Goal: Complete application form: Complete application form

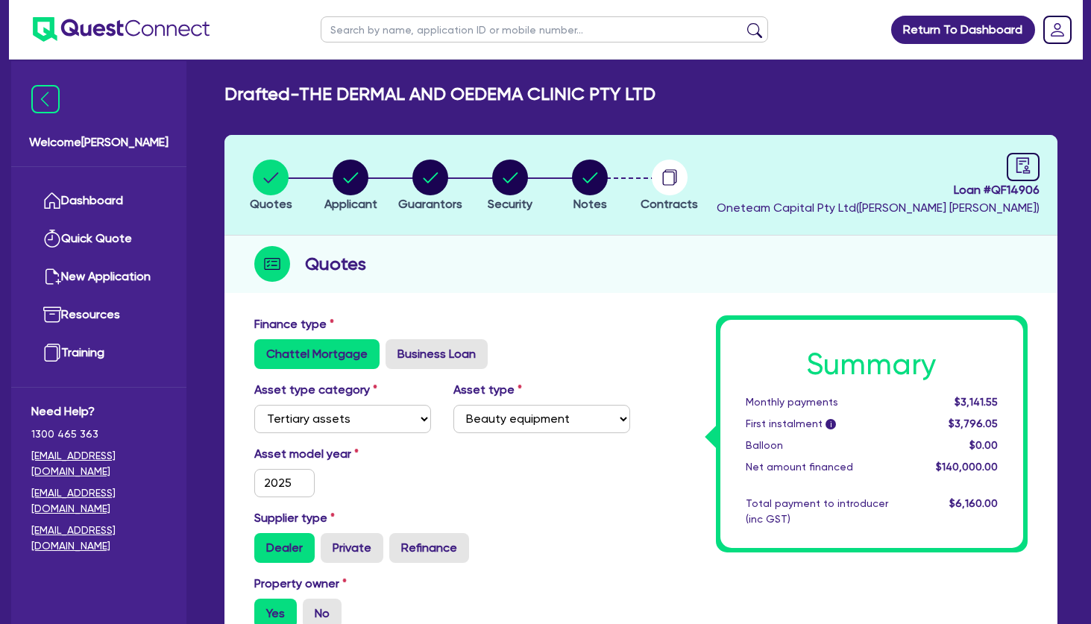
select select "TERTIARY_ASSETS"
select select "BEAUTY_EQUIPMENT"
click at [357, 166] on circle "button" at bounding box center [351, 178] width 36 height 36
select select "COMPANY"
select select "HEALTH_BEAUTY"
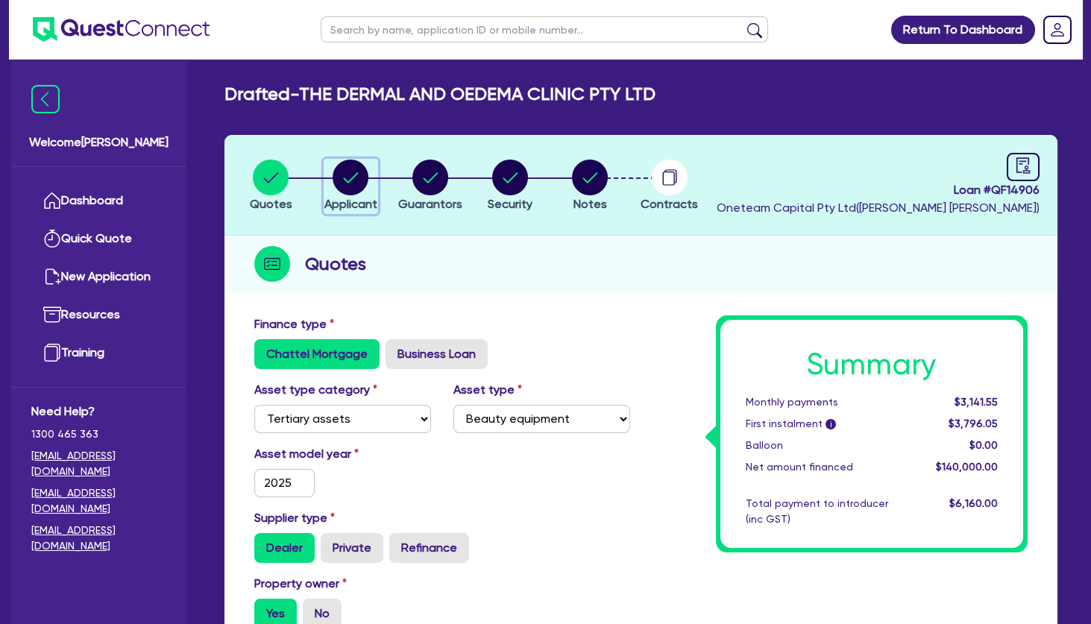
select select "HAIR_BEAUTY_SALONS"
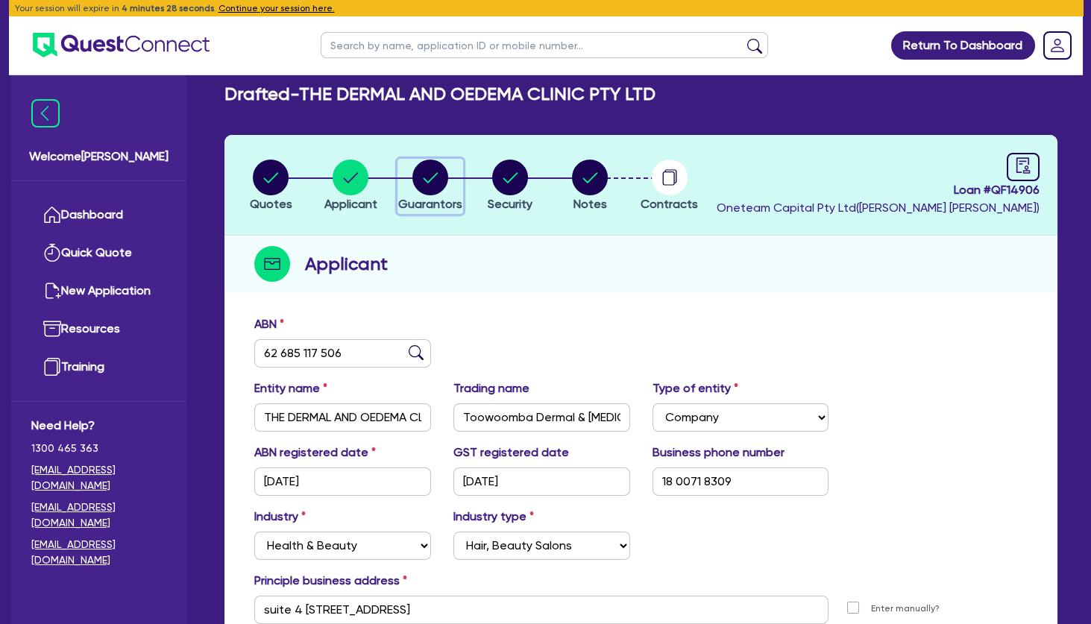
click at [429, 185] on circle "button" at bounding box center [430, 178] width 36 height 36
select select "MR"
select select "QLD"
select select "SINGLE"
select select "VEHICLE"
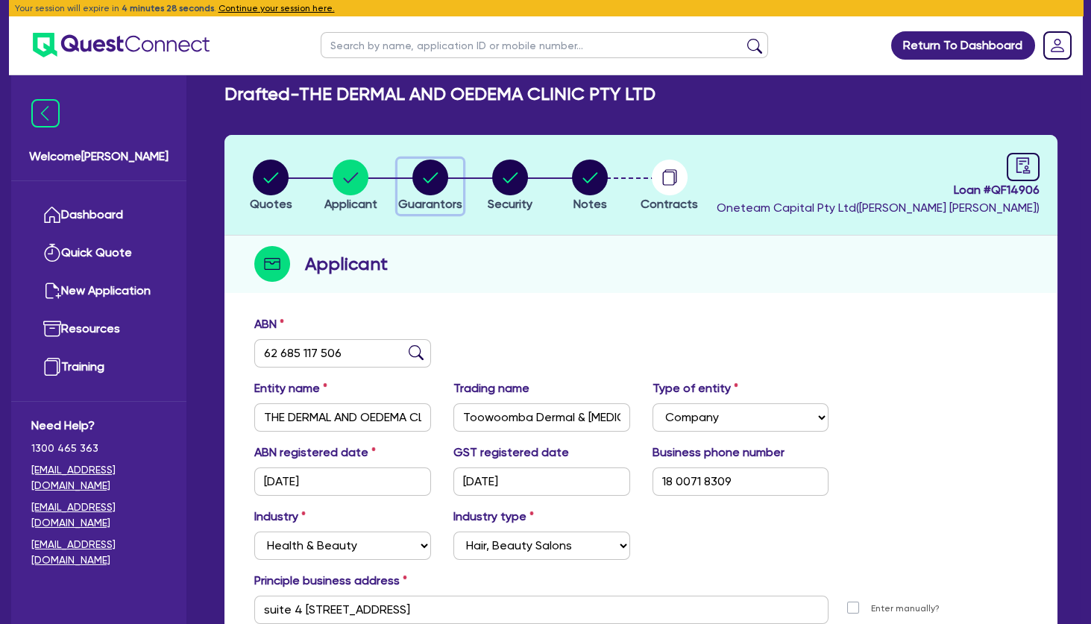
select select "CASH"
select select "EQUIPMENT"
select select "HOUSEHOLD_PERSONAL"
select select "OTHER"
select select "VEHICLE_LOAN"
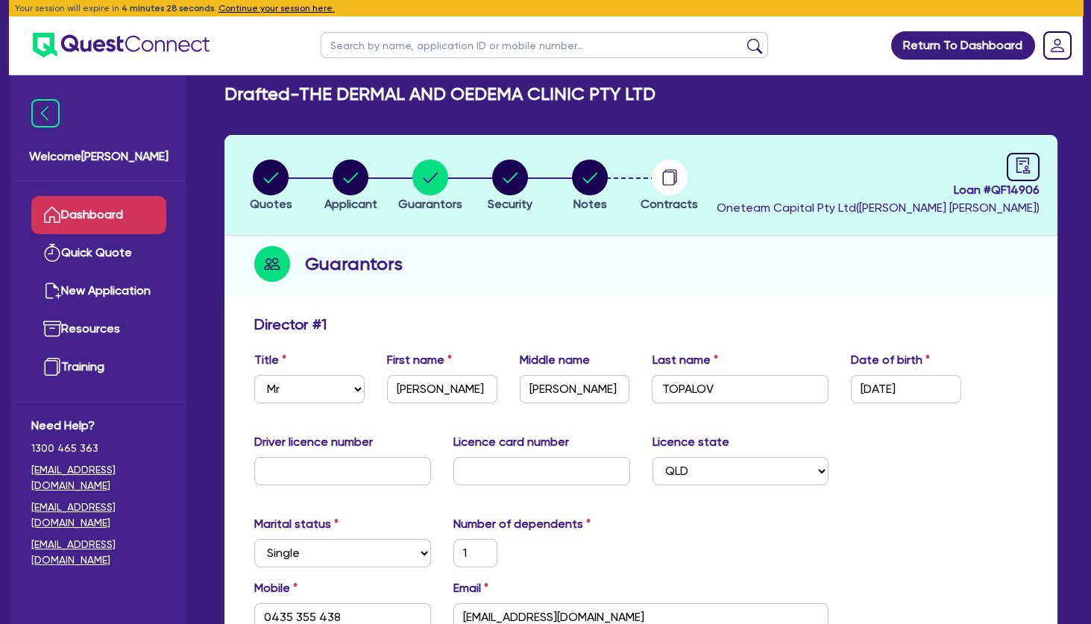
click at [98, 207] on link "Dashboard" at bounding box center [98, 215] width 135 height 38
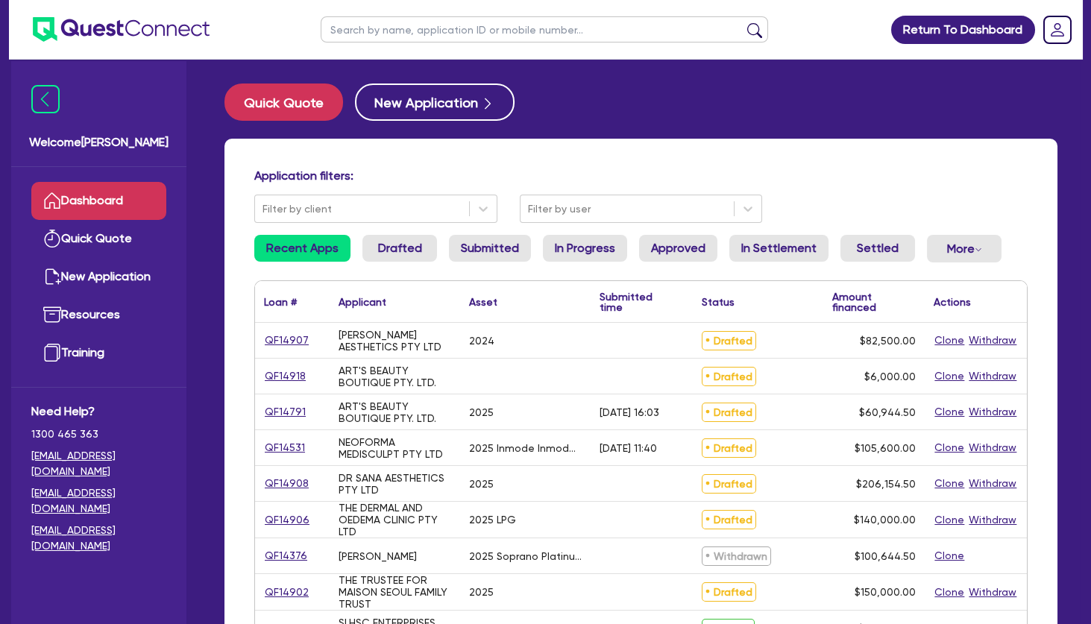
drag, startPoint x: 380, startPoint y: 380, endPoint x: 383, endPoint y: 391, distance: 11.6
click at [382, 383] on div "ART'S BEAUTY BOUTIQUE PTY. LTD." at bounding box center [395, 377] width 113 height 24
click at [388, 408] on div "ART'S BEAUTY BOUTIQUE PTY. LTD." at bounding box center [395, 412] width 113 height 24
click at [289, 413] on link "QF14791" at bounding box center [285, 411] width 43 height 17
select select "TERTIARY_ASSETS"
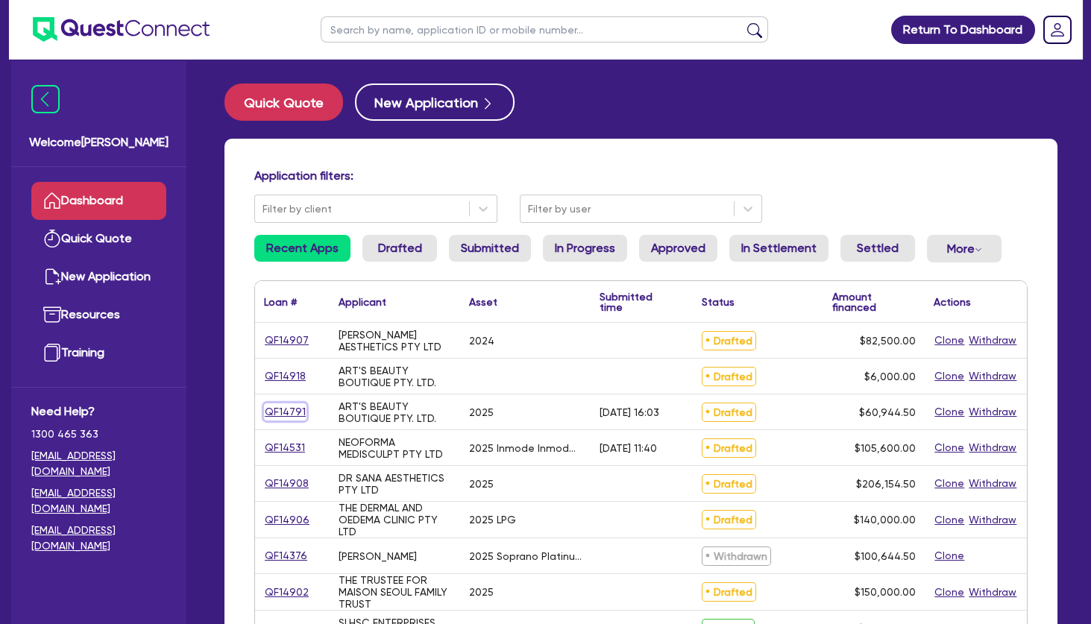
select select "BEAUTY_EQUIPMENT"
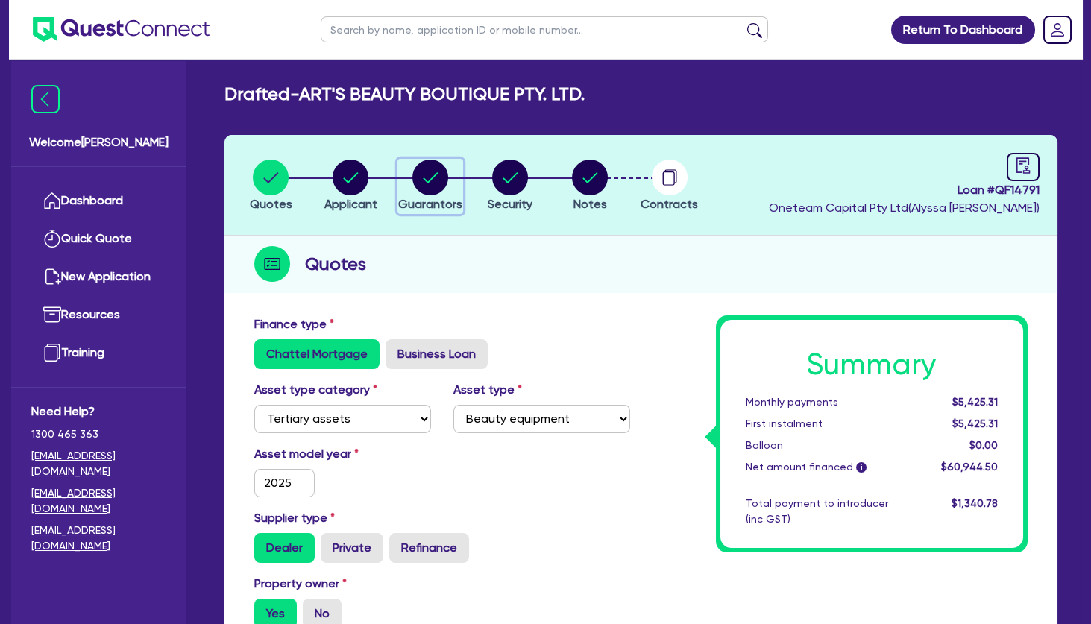
click at [418, 176] on circle "button" at bounding box center [430, 178] width 36 height 36
select select "MRS"
select select "VIC"
select select "MARRIED"
select select "PROPERTY"
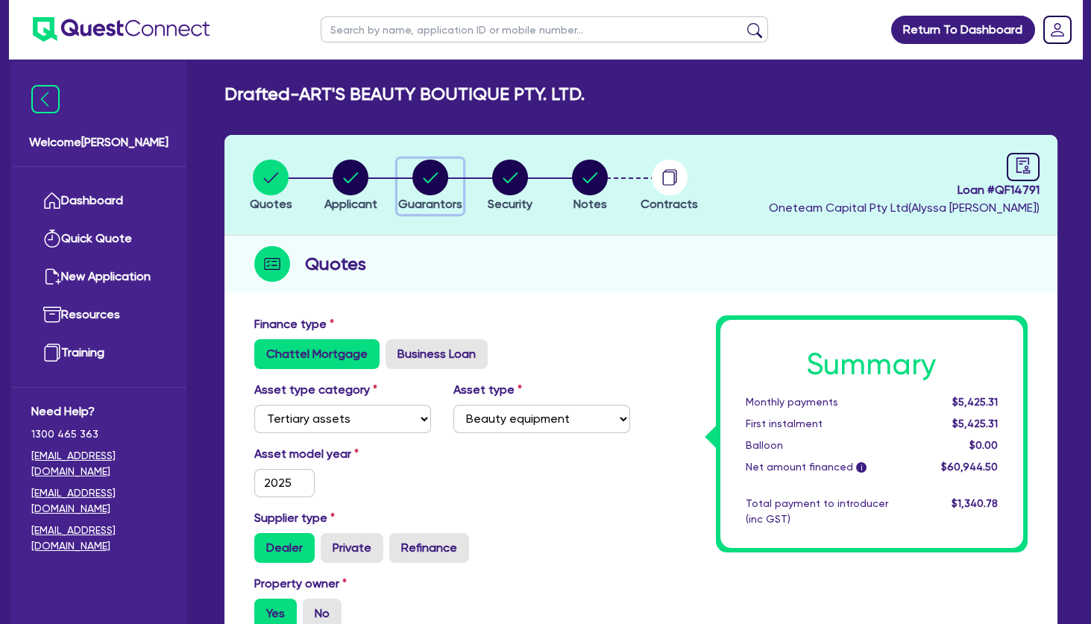
select select "CASH"
select select "VEHICLE"
select select "MORTGAGE"
select select "MRS"
select select "VIC"
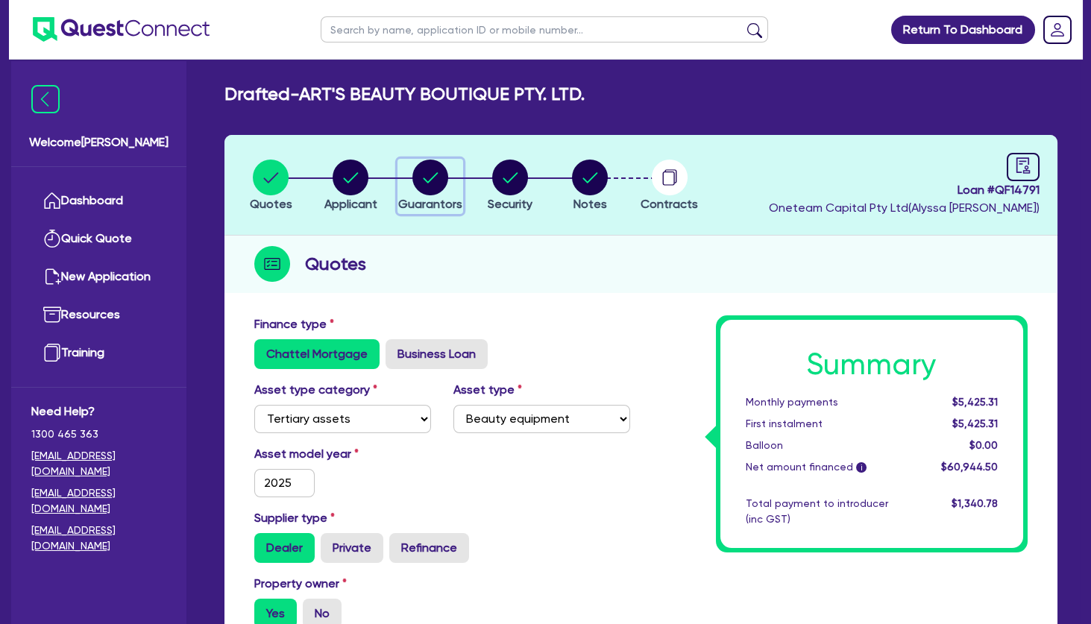
select select "MARRIED"
select select "PROPERTY"
select select "CASH"
select select "VEHICLE"
select select "MORTGAGE"
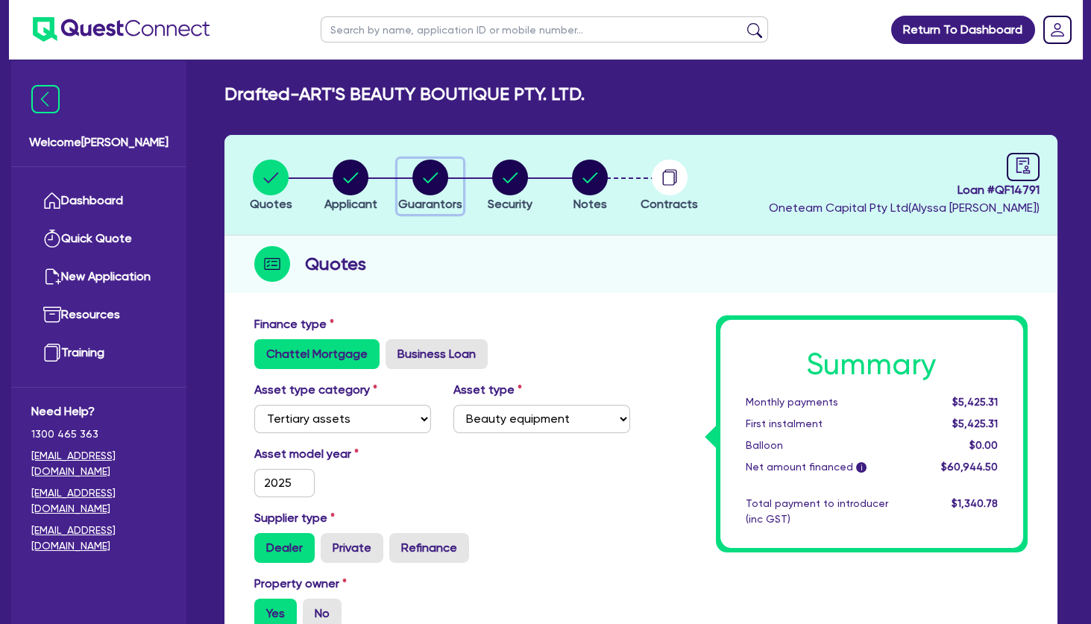
select select "VEHICLE_LOAN"
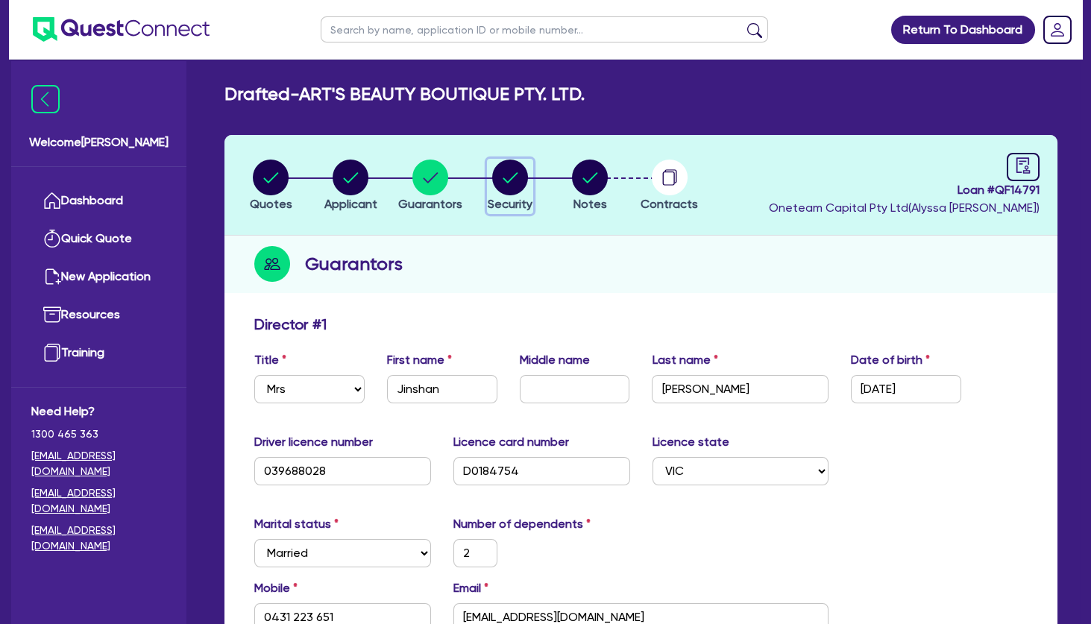
click at [511, 176] on circle "button" at bounding box center [510, 178] width 36 height 36
select select "TERTIARY_ASSETS"
select select "BEAUTY_EQUIPMENT"
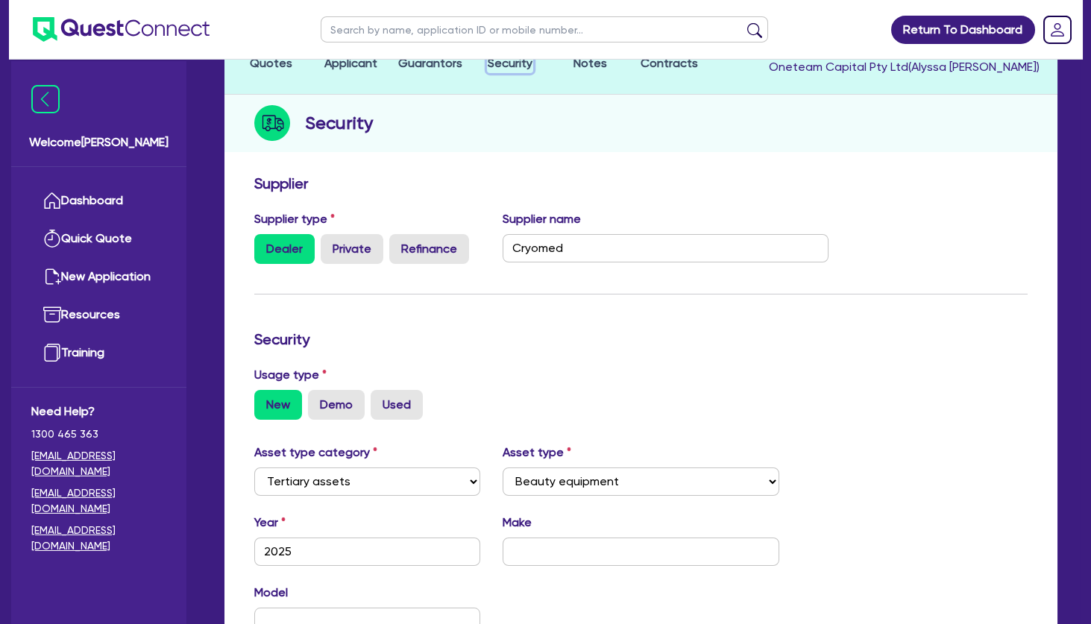
scroll to position [81, 0]
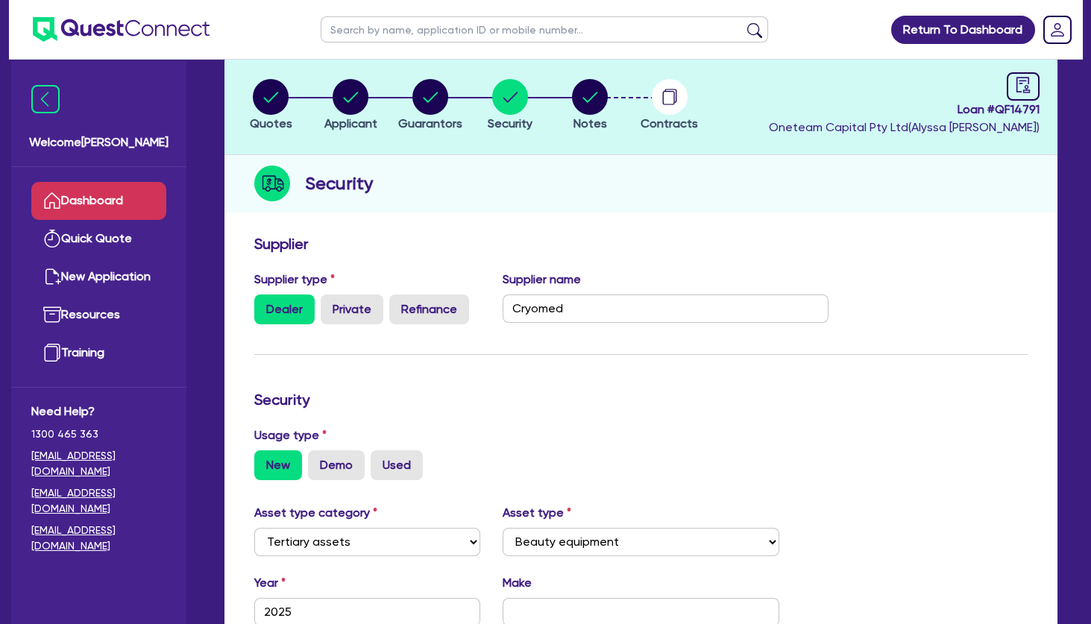
click at [137, 208] on link "Dashboard" at bounding box center [98, 201] width 135 height 38
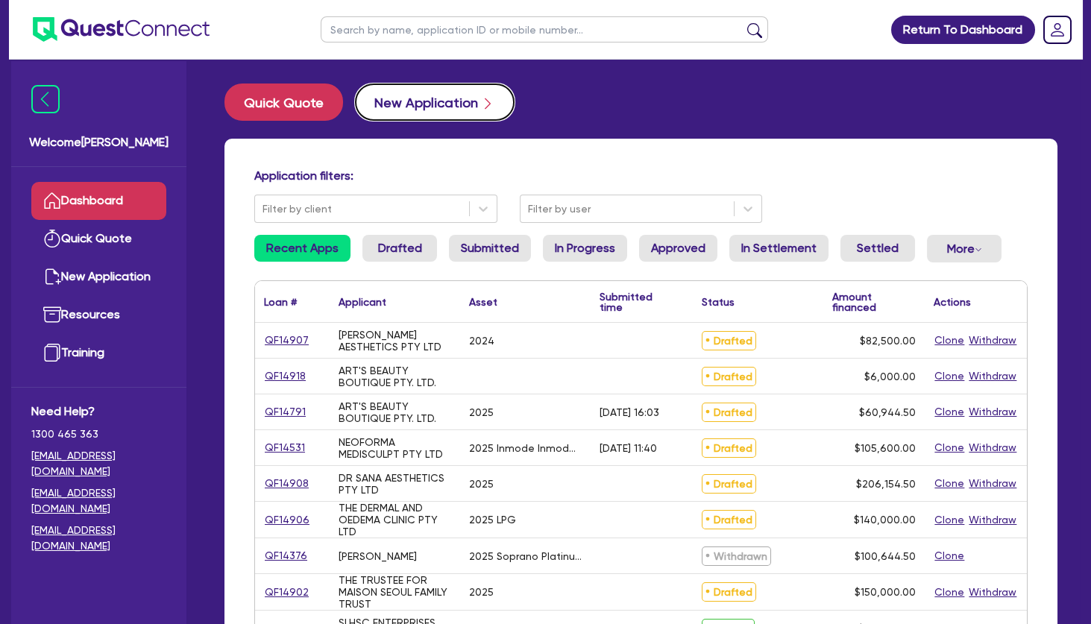
click at [468, 100] on button "New Application" at bounding box center [435, 102] width 160 height 37
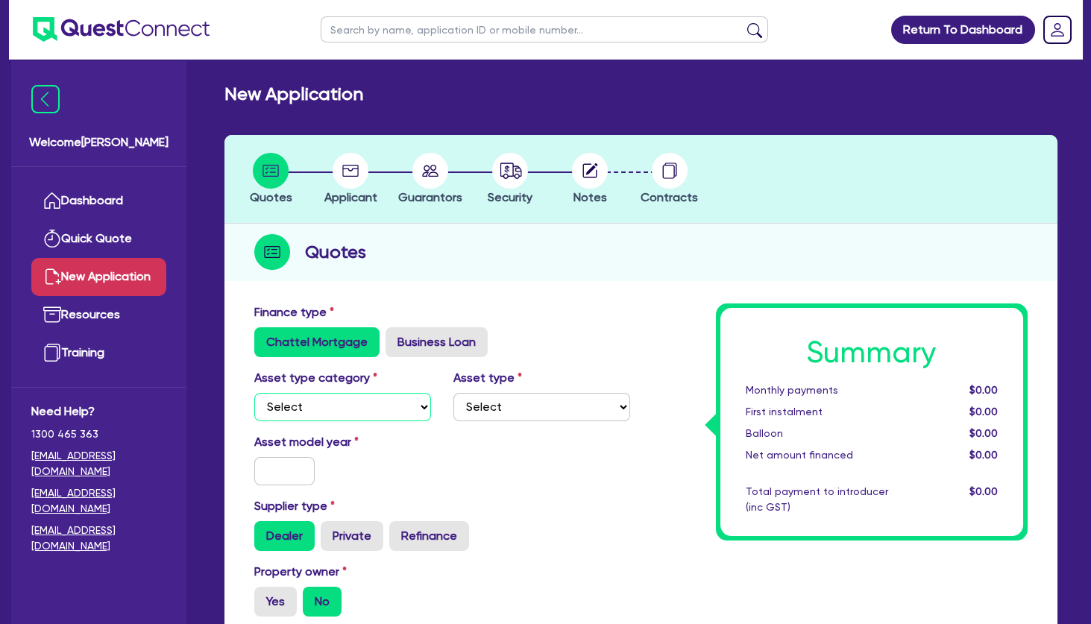
select select "TERTIARY_ASSETS"
click option "Tertiary assets" at bounding box center [0, 0] width 0 height 0
click at [453, 393] on select "Select Beauty equipment IT equipment IT software Watercraft Other" at bounding box center [541, 407] width 177 height 28
select select "BEAUTY_EQUIPMENT"
click option "Beauty equipment" at bounding box center [0, 0] width 0 height 0
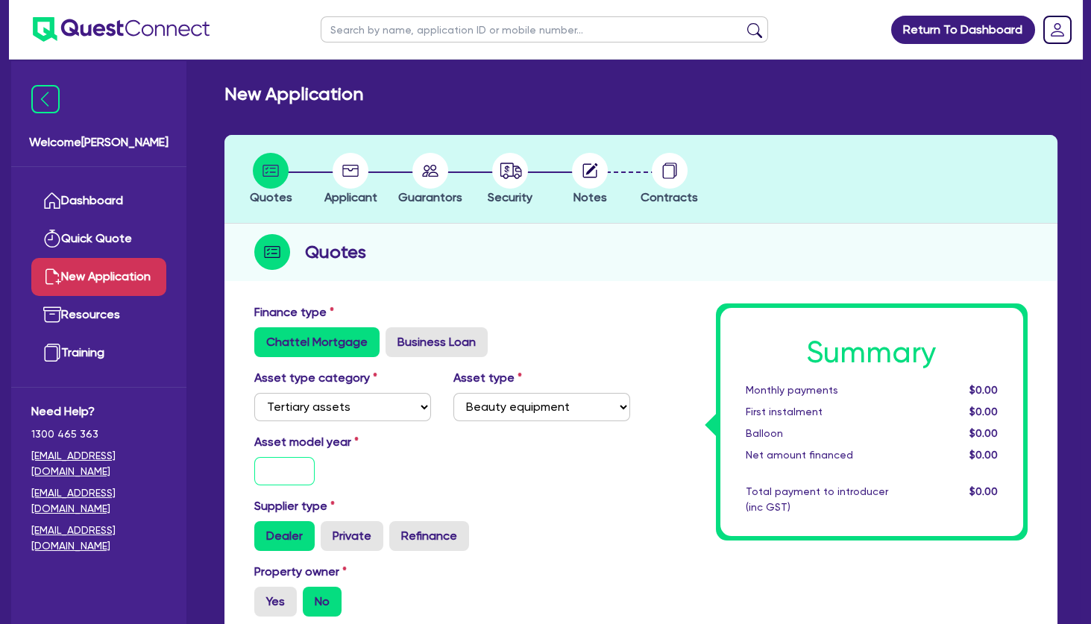
click at [309, 467] on input "text" at bounding box center [284, 471] width 60 height 28
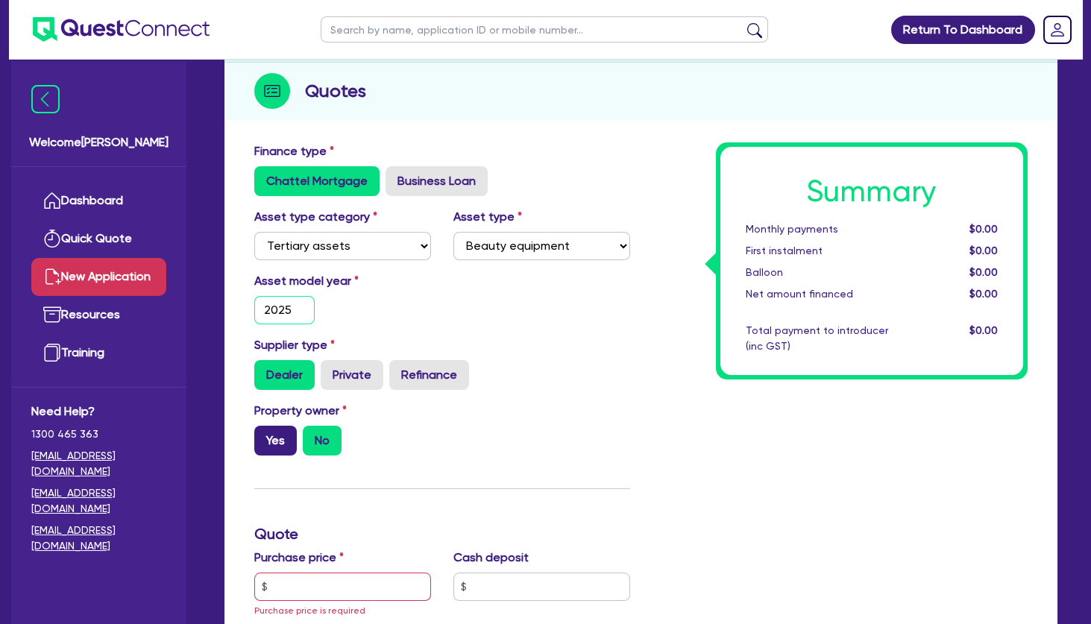
type input "2025"
click at [286, 445] on label "Yes" at bounding box center [275, 441] width 43 height 30
click at [264, 435] on input "Yes" at bounding box center [259, 431] width 10 height 10
radio input "true"
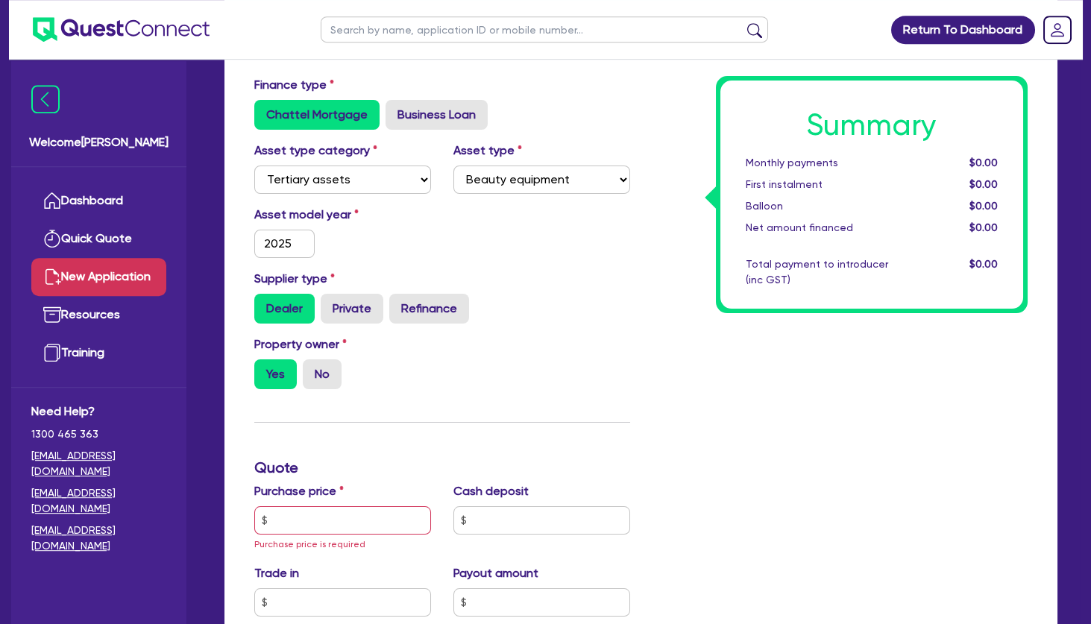
scroll to position [322, 0]
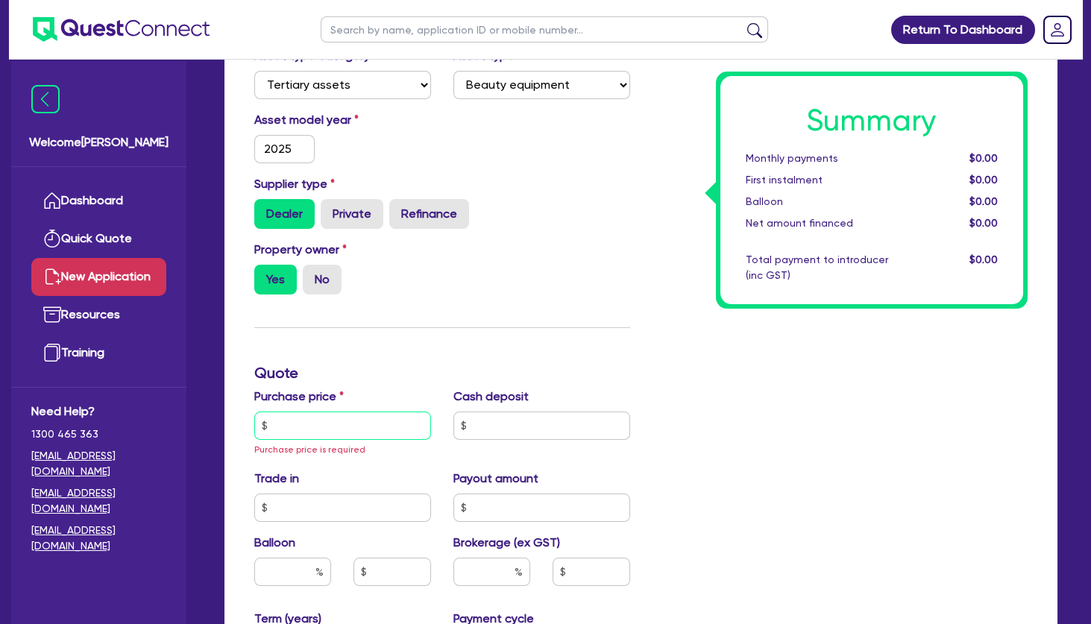
click at [313, 423] on input "text" at bounding box center [342, 426] width 177 height 28
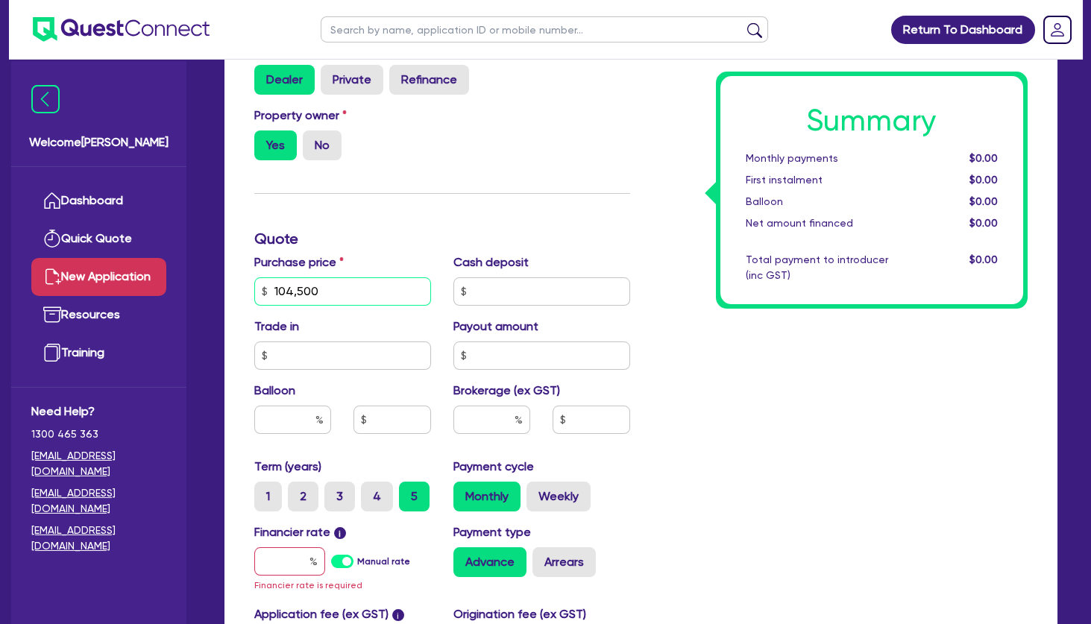
scroll to position [483, 0]
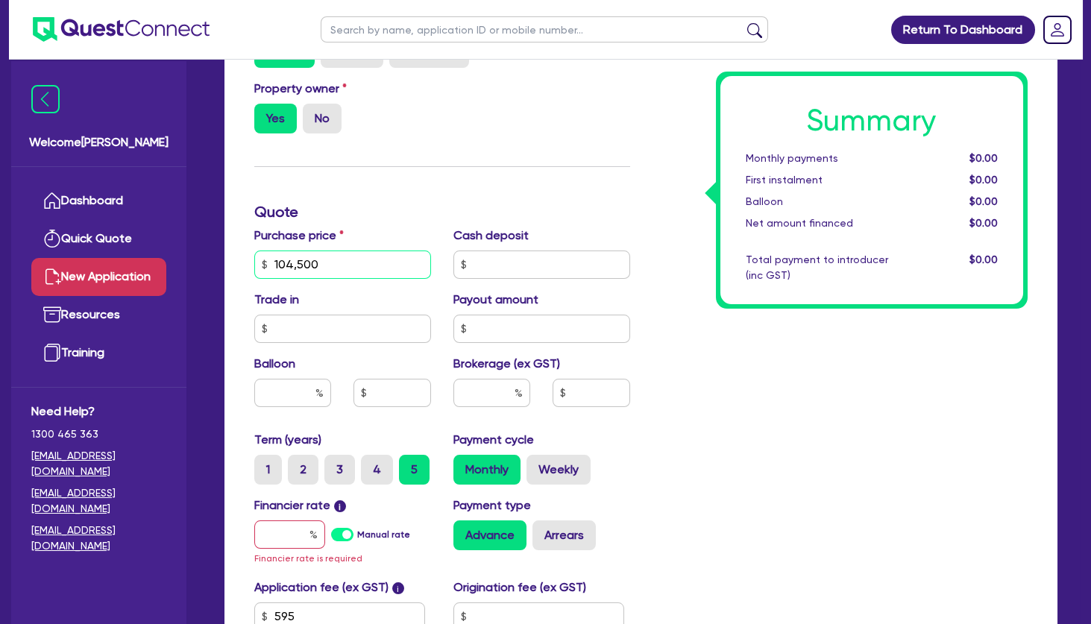
type input "104,500"
click at [286, 529] on input "text" at bounding box center [289, 534] width 71 height 28
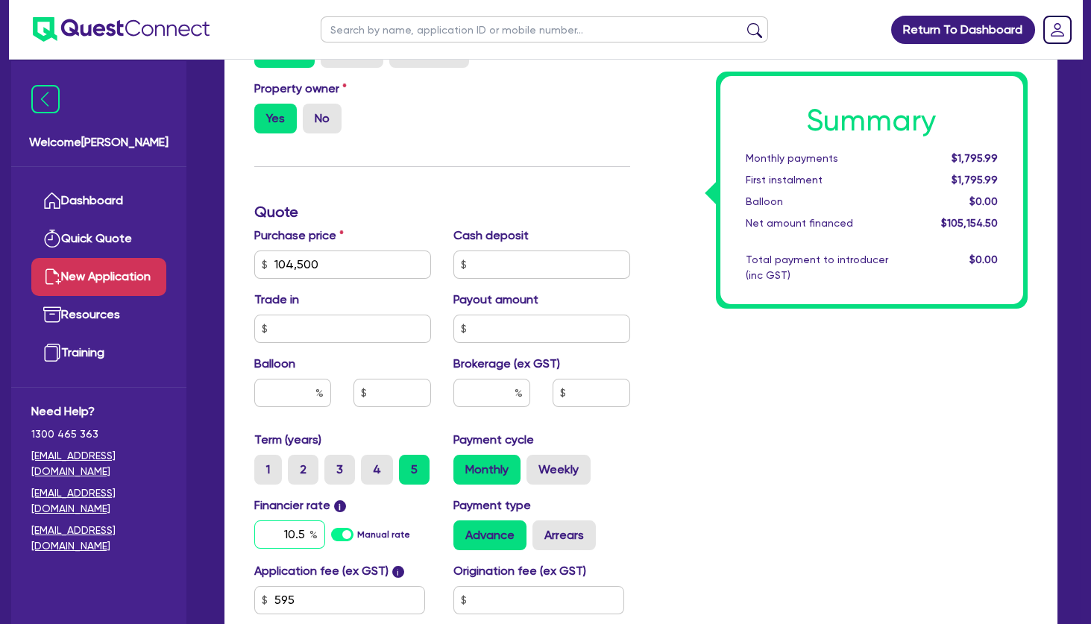
type input "10.5"
click at [494, 385] on input "text" at bounding box center [491, 393] width 77 height 28
type input "4"
type input "4,206.18"
drag, startPoint x: 664, startPoint y: 413, endPoint x: 442, endPoint y: 451, distance: 225.4
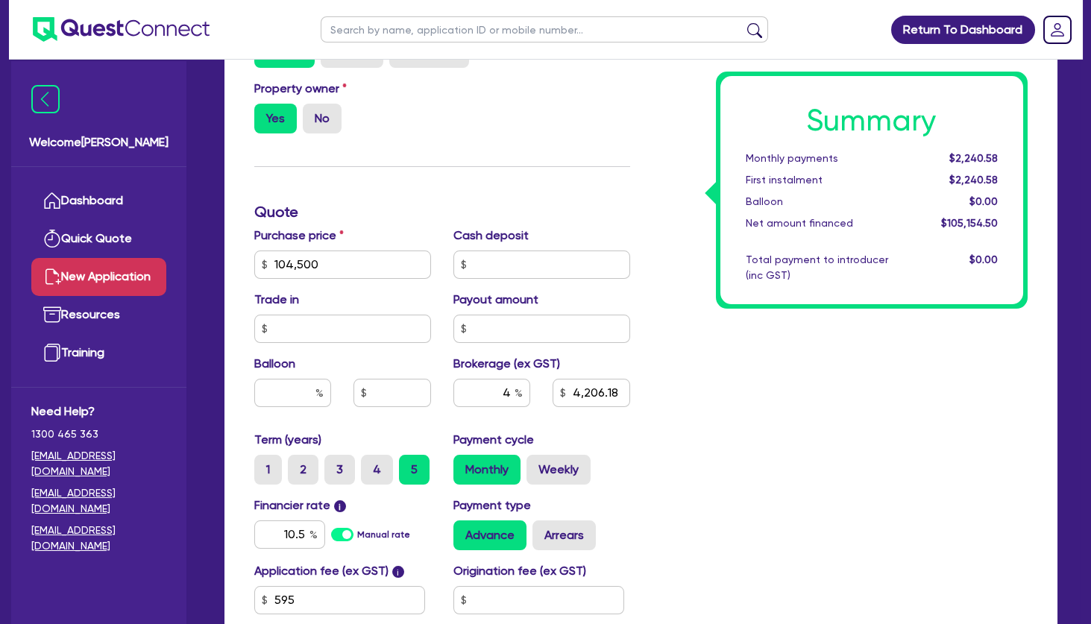
click at [664, 413] on div "Summary Monthly payments $2,240.58 First instalment $2,240.58 Balloon $0.00 Net…" at bounding box center [840, 256] width 398 height 872
click at [303, 465] on label "2" at bounding box center [303, 470] width 31 height 30
click at [298, 465] on input "2" at bounding box center [293, 460] width 10 height 10
radio input "true"
type input "4,206.18"
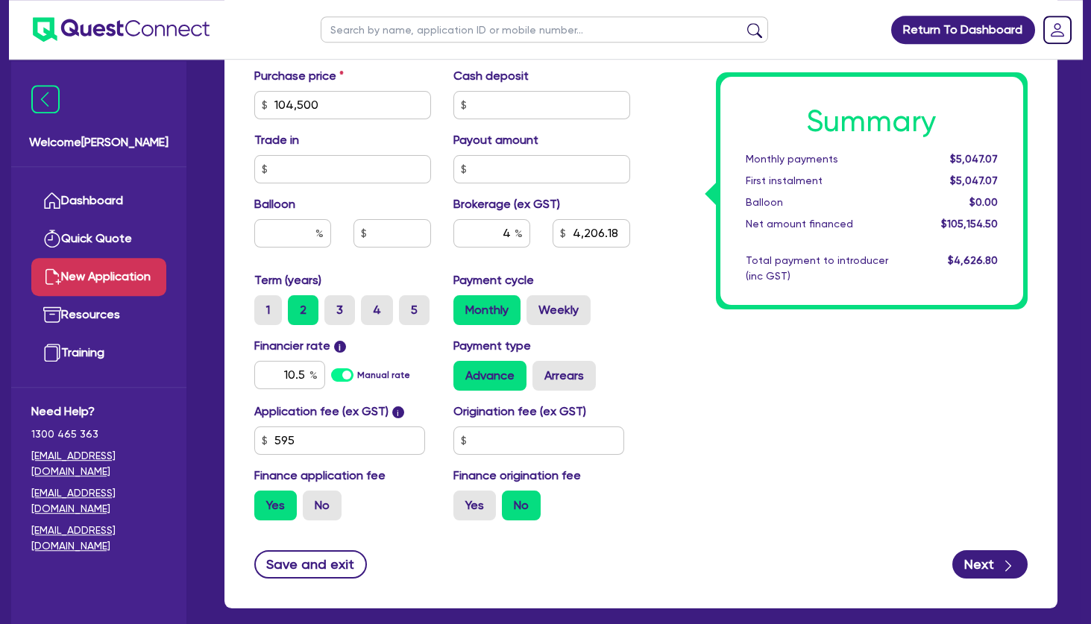
scroll to position [644, 0]
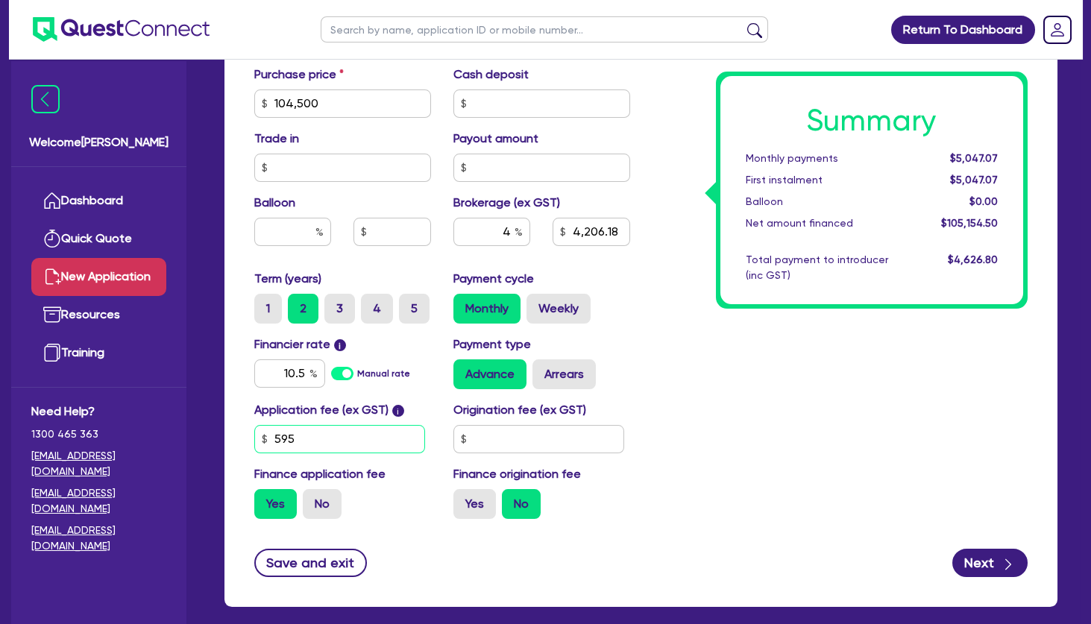
drag, startPoint x: 309, startPoint y: 441, endPoint x: 251, endPoint y: 442, distance: 57.4
click at [254, 442] on input "595" at bounding box center [339, 439] width 171 height 28
type input "350"
type input "4,195.4"
click at [333, 504] on label "No" at bounding box center [322, 504] width 39 height 30
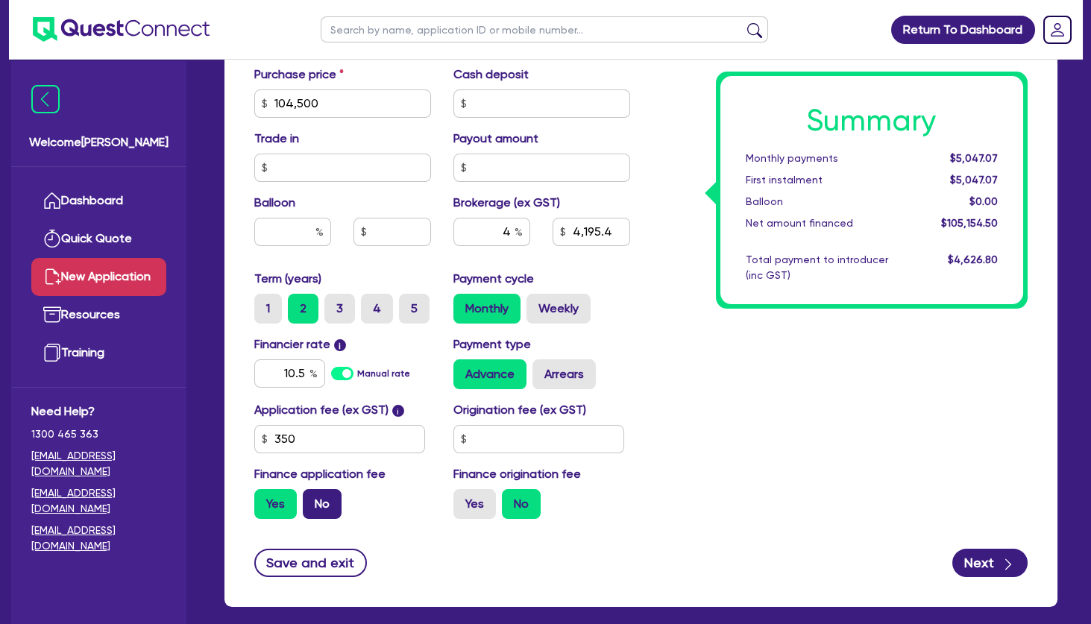
click at [312, 499] on input "No" at bounding box center [308, 494] width 10 height 10
radio input "true"
type input "4,180"
click at [551, 374] on label "Arrears" at bounding box center [563, 374] width 63 height 30
click at [542, 369] on input "Arrears" at bounding box center [537, 364] width 10 height 10
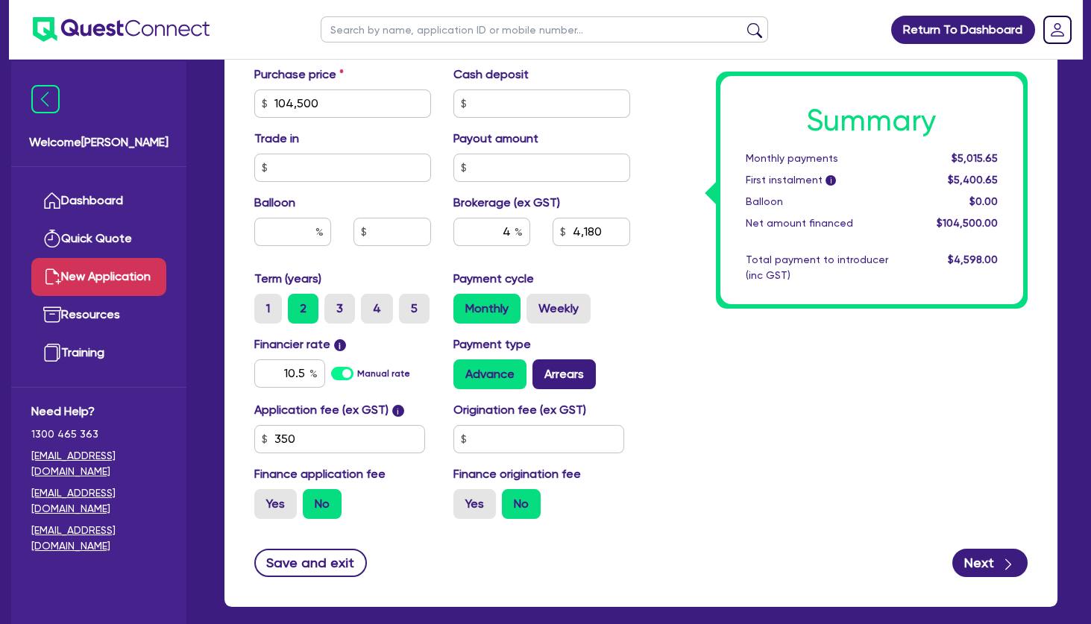
radio input "true"
click at [720, 462] on div "Summary Monthly payments $5,059.54 First instalment i $5,444.54 Balloon $0.00 N…" at bounding box center [840, 95] width 398 height 872
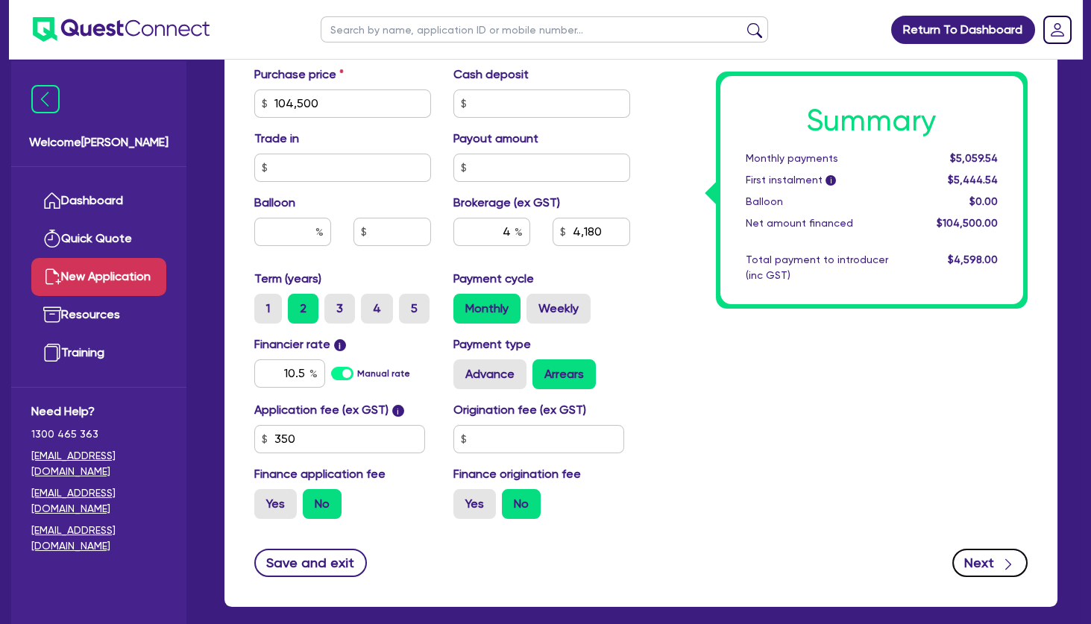
click at [983, 557] on button "Next" at bounding box center [989, 563] width 75 height 28
type input "4,180"
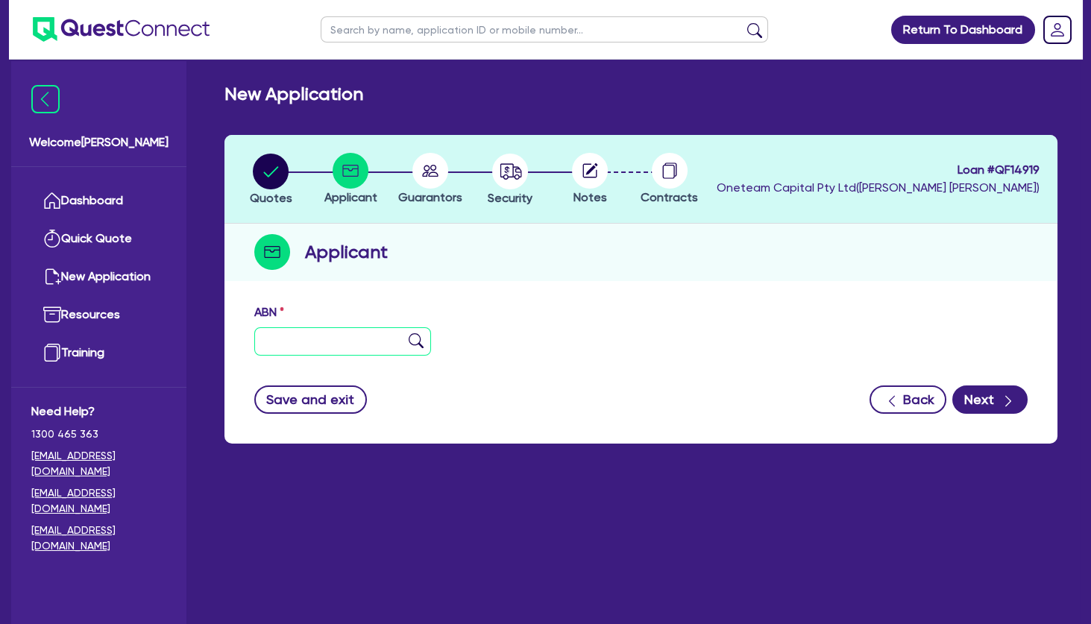
click at [353, 344] on input "text" at bounding box center [342, 341] width 177 height 28
paste input "21 640 545 446"
type input "21 640 545 446"
click at [421, 344] on img at bounding box center [416, 340] width 15 height 15
type input "APRIL GOLD PTY LTD"
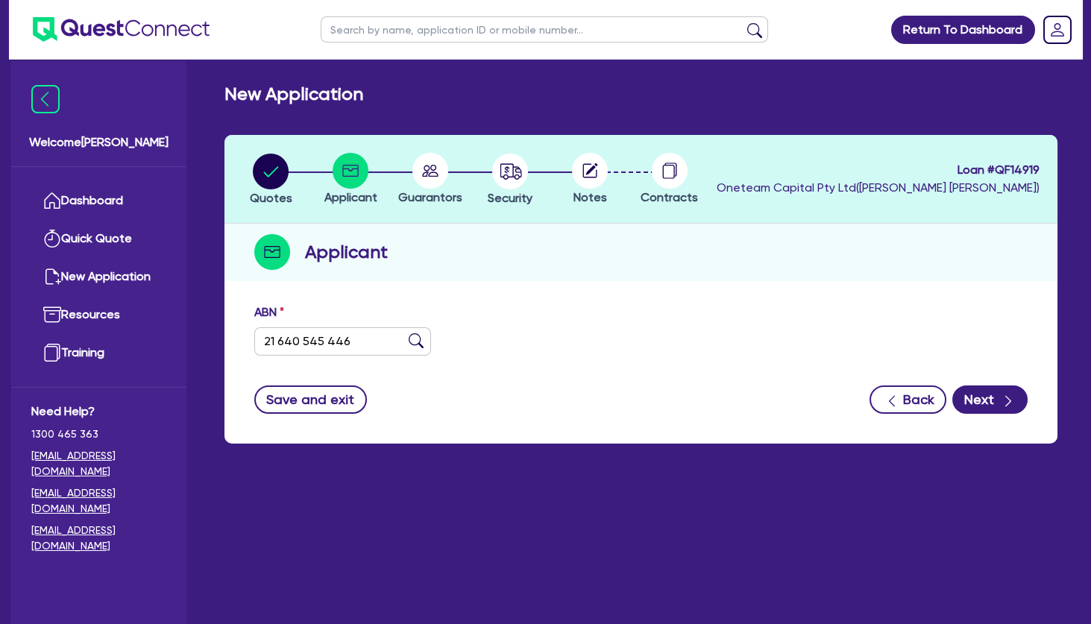
type input "UR BEAUTY [GEOGRAPHIC_DATA]"
select select "COMPANY"
type input "[DATE]"
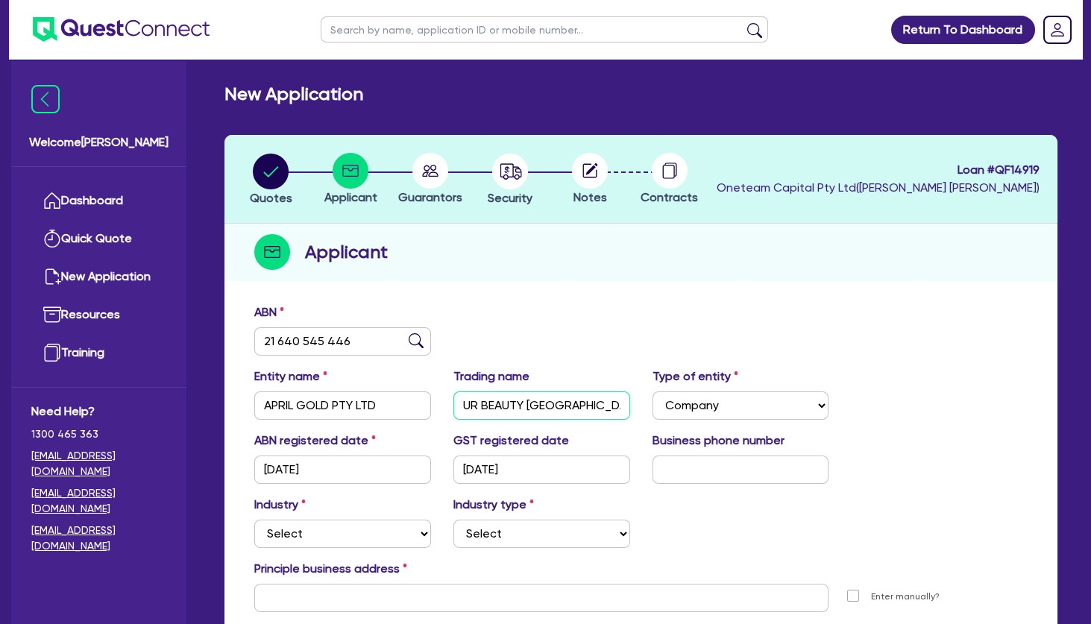
click at [520, 400] on input "UR BEAUTY [GEOGRAPHIC_DATA]" at bounding box center [541, 405] width 177 height 28
click at [389, 594] on input "text" at bounding box center [541, 598] width 574 height 28
paste input "[STREET_ADDRESS]"
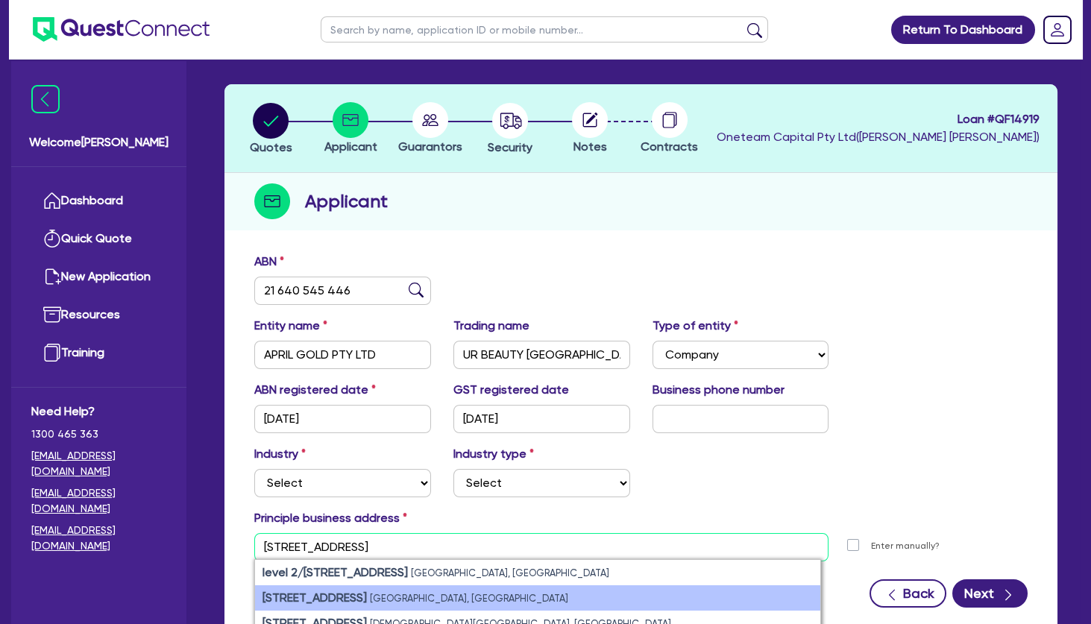
scroll to position [81, 0]
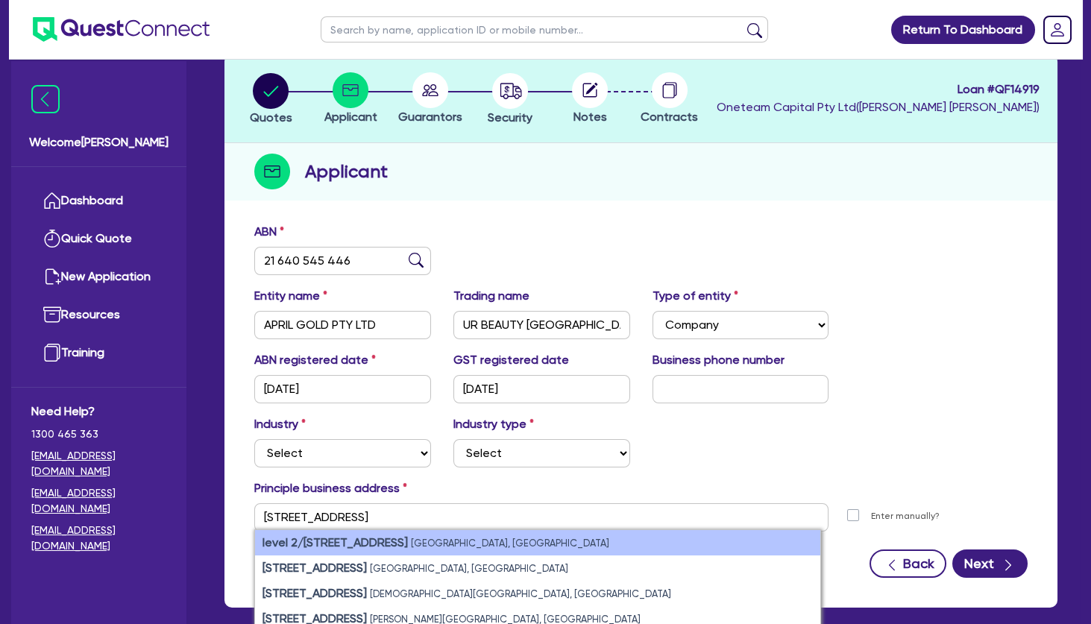
click at [378, 540] on strong "level 2/[STREET_ADDRESS]" at bounding box center [334, 542] width 145 height 14
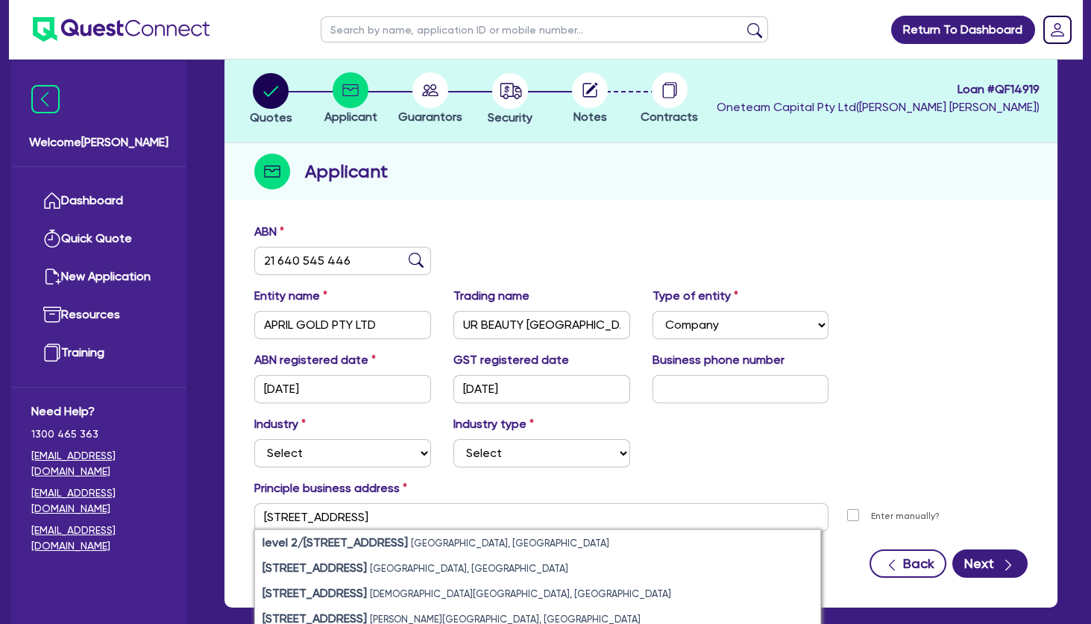
type input "level 2 [STREET_ADDRESS]"
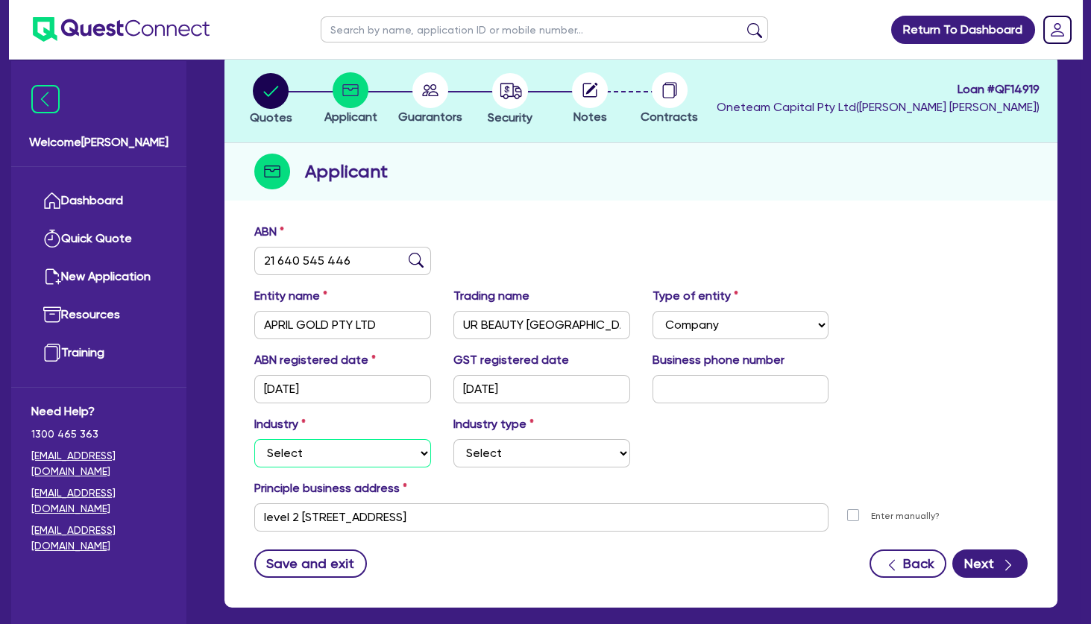
click at [254, 439] on select "Select Accomodation & Food Services Administrative & Support Services Agricultu…" at bounding box center [342, 453] width 177 height 28
click option "Forestry" at bounding box center [0, 0] width 0 height 0
click at [254, 439] on select "Select Accomodation & Food Services Administrative & Support Services Agricultu…" at bounding box center [342, 453] width 177 height 28
select select "HEALTH_BEAUTY"
click option "Health & Beauty" at bounding box center [0, 0] width 0 height 0
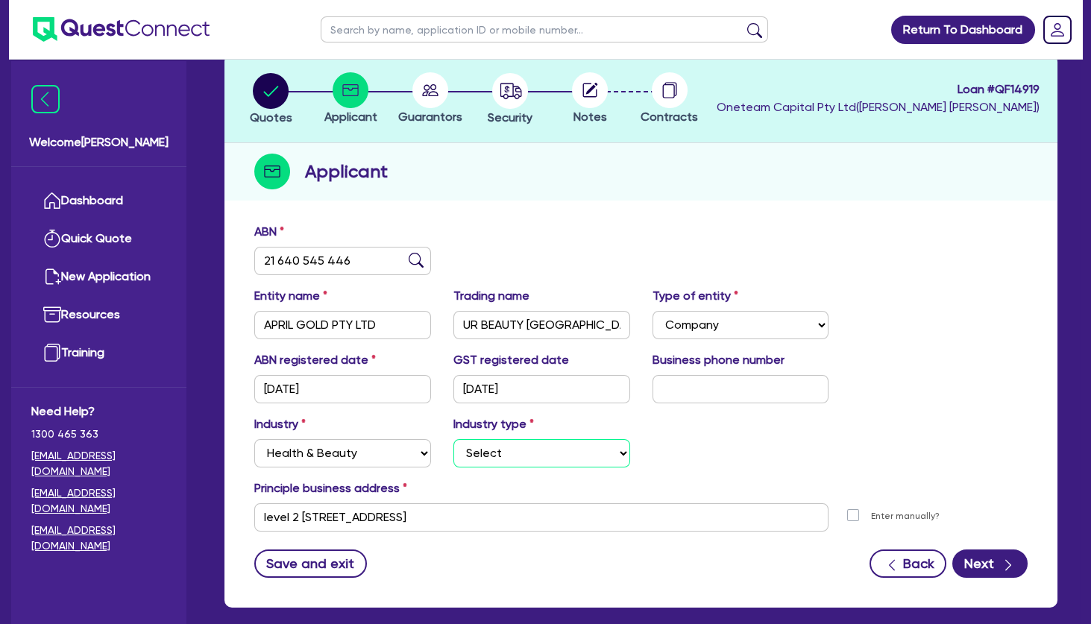
click at [453, 439] on select "Select [MEDICAL_DATA], [MEDICAL_DATA] Services Cosmetics Supplies Day Spas, Hea…" at bounding box center [541, 453] width 177 height 28
select select "HAIR_BEAUTY_SALONS"
click option "Hair, Beauty Salons" at bounding box center [0, 0] width 0 height 0
click at [710, 373] on div "Business phone number" at bounding box center [740, 377] width 199 height 52
click at [720, 396] on input "text" at bounding box center [740, 389] width 177 height 28
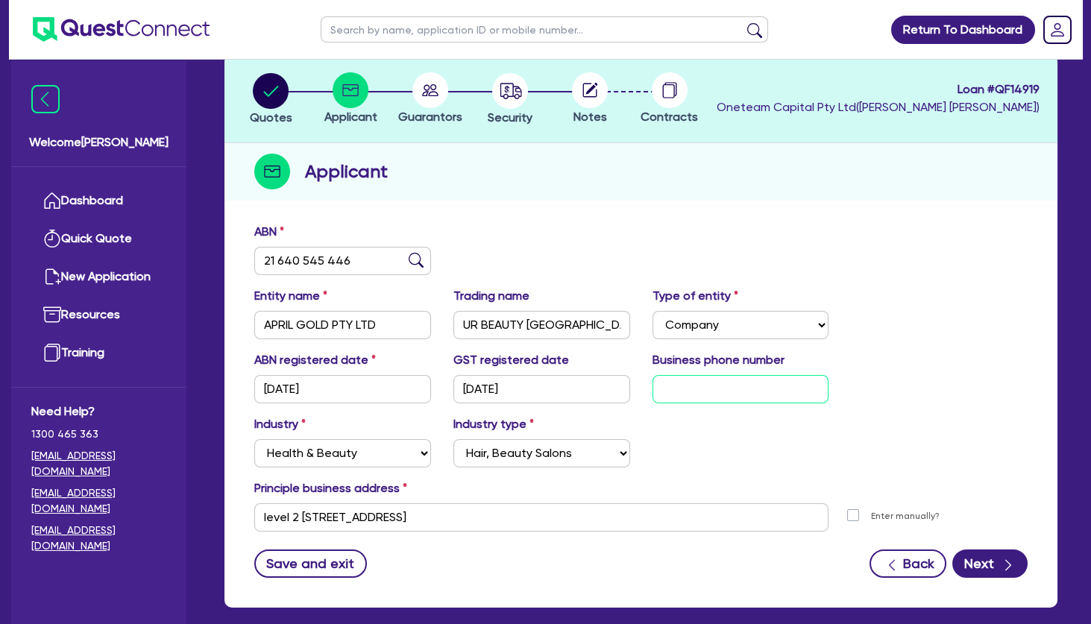
paste input "04 1593 8888"
type input "04 1593 8888"
click at [855, 397] on div "ABN registered date [DATE] GST registered date [DATE] Business phone number [PH…" at bounding box center [641, 383] width 796 height 64
click at [986, 563] on button "Next" at bounding box center [989, 564] width 75 height 28
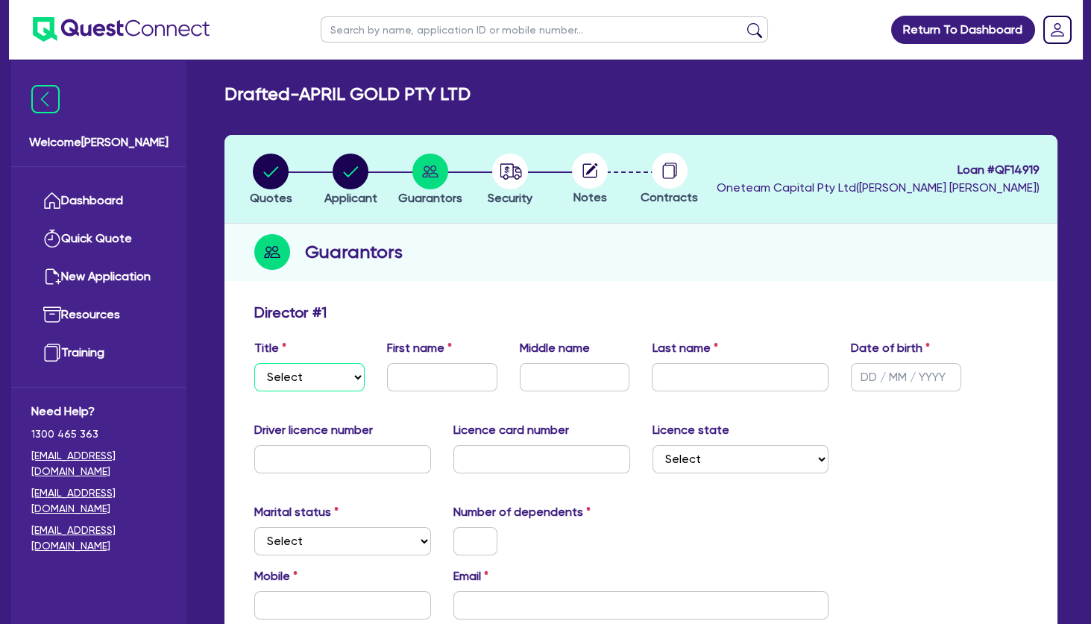
click at [254, 363] on select "Select Mr Mrs Ms Miss Dr" at bounding box center [309, 377] width 110 height 28
select select "MRS"
click option "Mrs" at bounding box center [0, 0] width 0 height 0
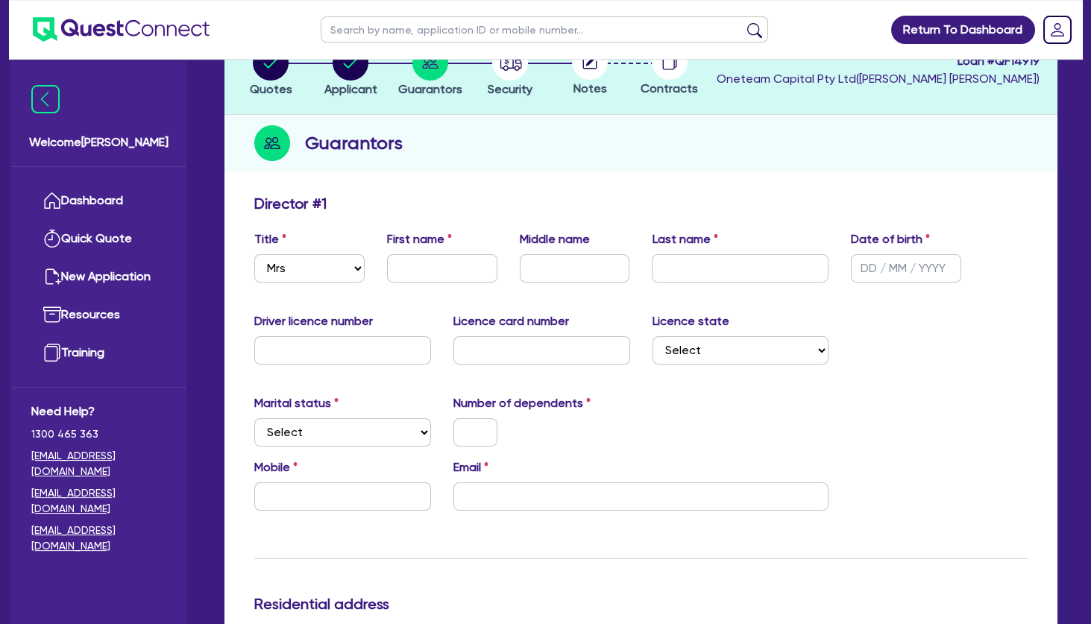
scroll to position [161, 0]
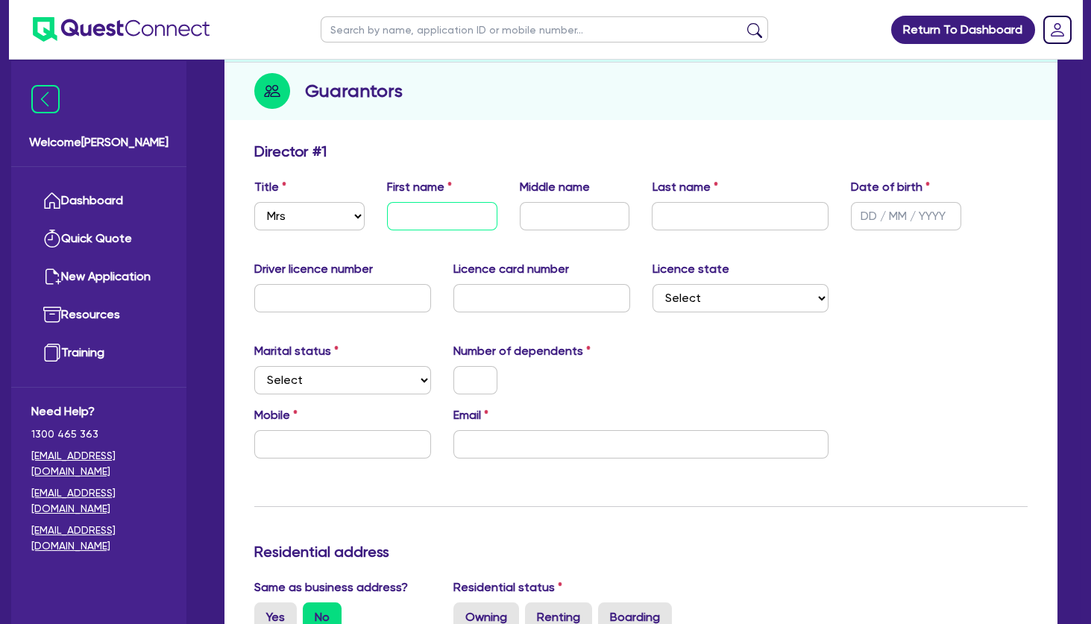
click at [401, 229] on input "text" at bounding box center [442, 216] width 110 height 28
paste input "[PERSON_NAME]"
drag, startPoint x: 478, startPoint y: 216, endPoint x: 438, endPoint y: 213, distance: 39.7
click at [438, 213] on input "[PERSON_NAME]" at bounding box center [442, 216] width 110 height 28
type input "[PERSON_NAME]"
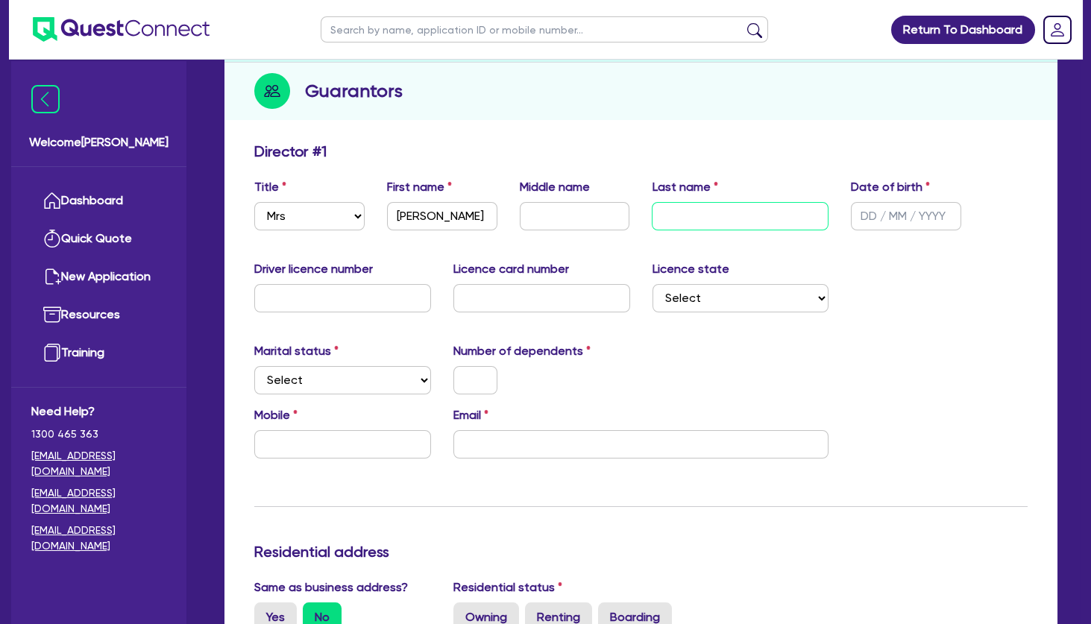
click at [689, 220] on input "text" at bounding box center [740, 216] width 177 height 28
paste input "[PERSON_NAME]"
click at [668, 215] on input "[PERSON_NAME]" at bounding box center [740, 216] width 177 height 28
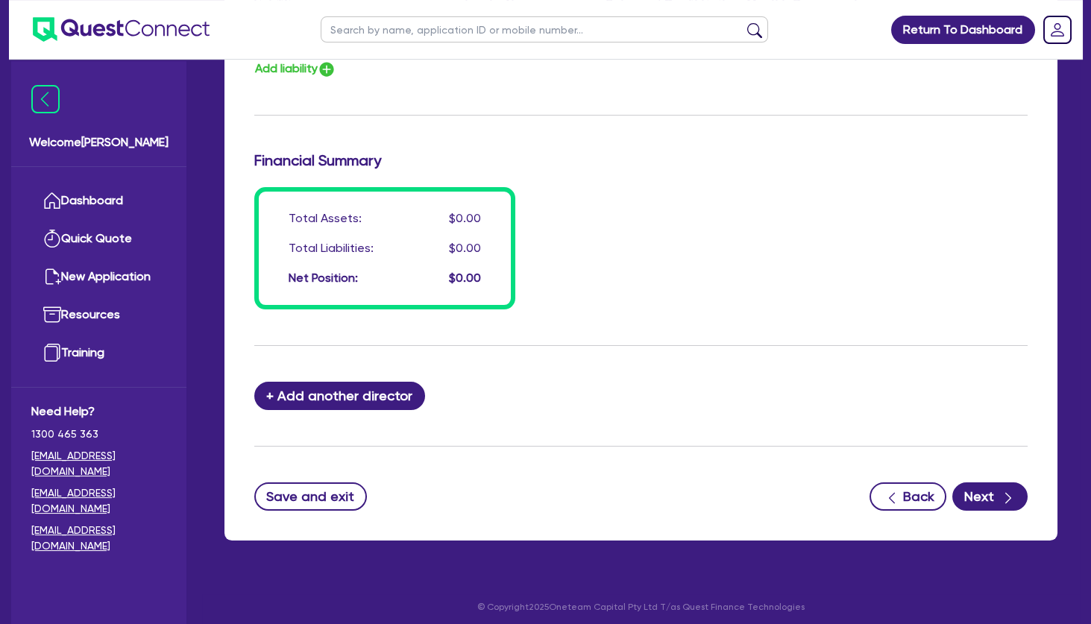
scroll to position [1104, 0]
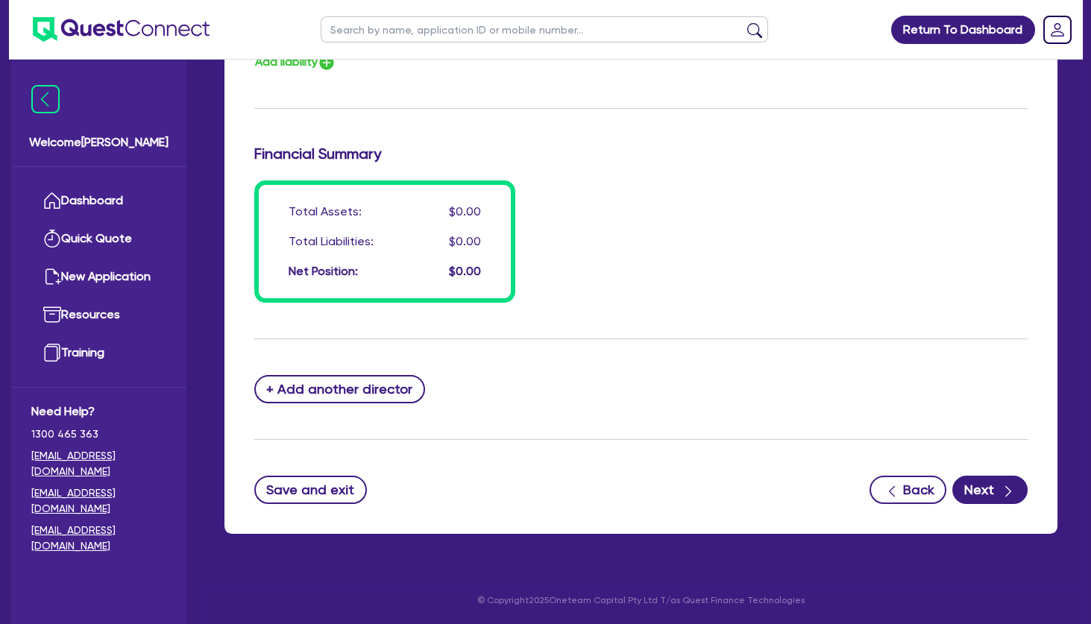
type input "[PERSON_NAME]"
click at [391, 383] on button "+ Add another director" at bounding box center [339, 389] width 171 height 28
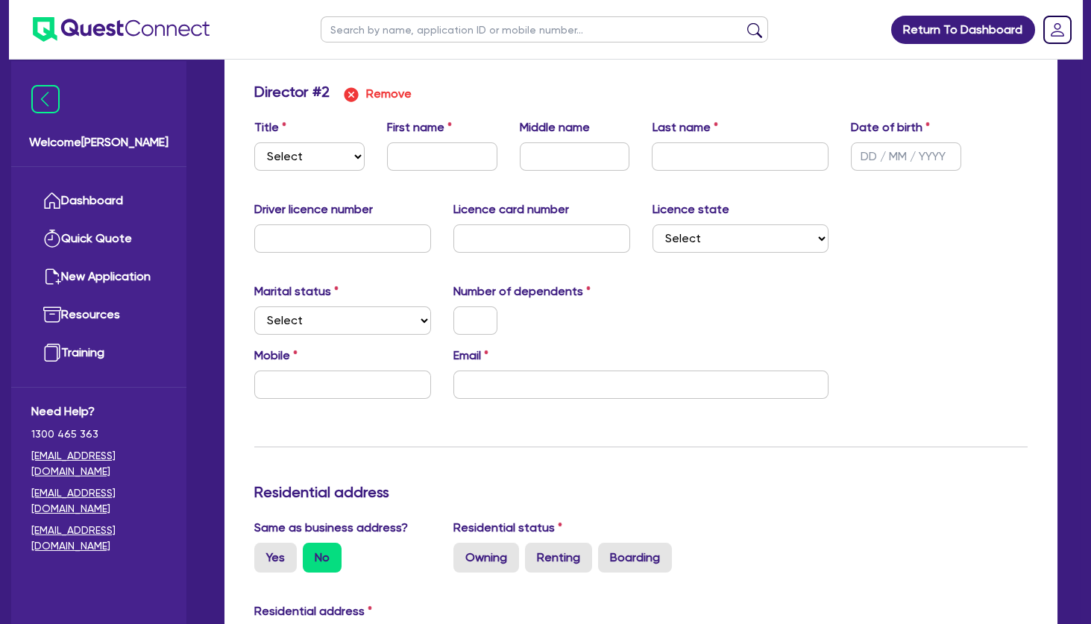
scroll to position [1426, 0]
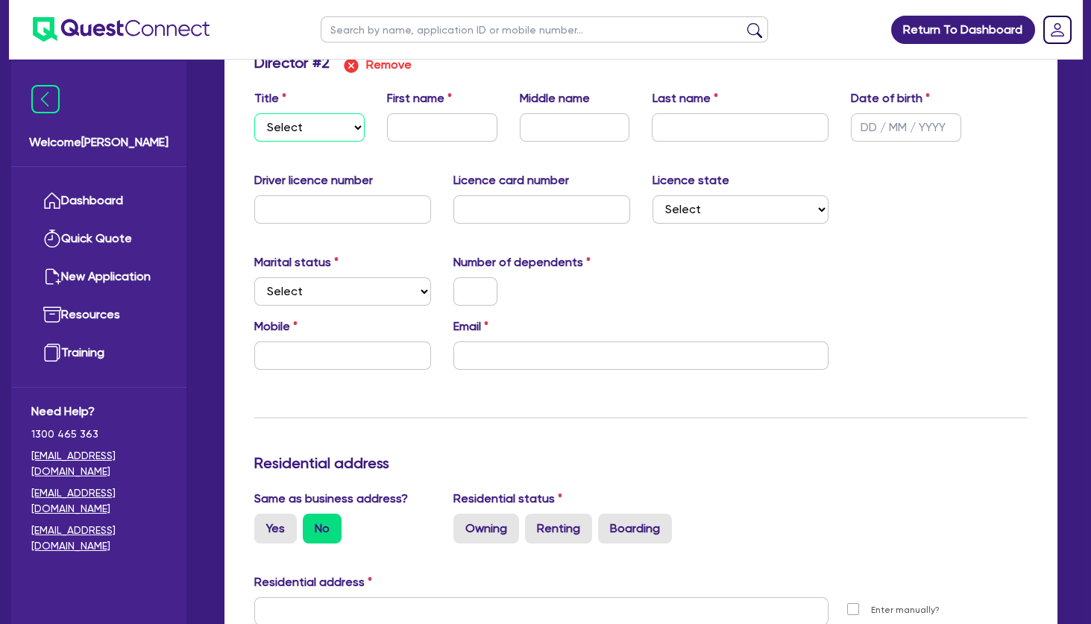
click at [254, 113] on select "Select Mr Mrs Ms Miss Dr" at bounding box center [309, 127] width 110 height 28
select select "MRS"
click option "Mrs" at bounding box center [0, 0] width 0 height 0
click at [400, 121] on input "text" at bounding box center [442, 127] width 110 height 28
paste input "[PERSON_NAME]"
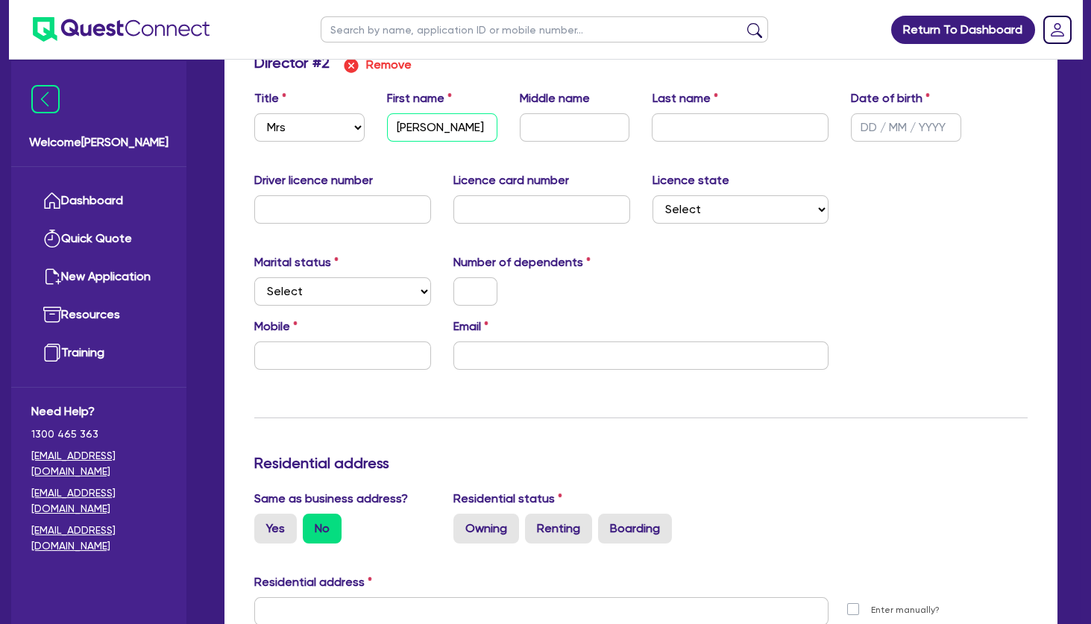
drag, startPoint x: 473, startPoint y: 127, endPoint x: 432, endPoint y: 124, distance: 41.1
click at [432, 124] on input "[PERSON_NAME]" at bounding box center [442, 127] width 110 height 28
type input "[PERSON_NAME]"
click at [686, 128] on input "text" at bounding box center [740, 127] width 177 height 28
paste input "Peng"
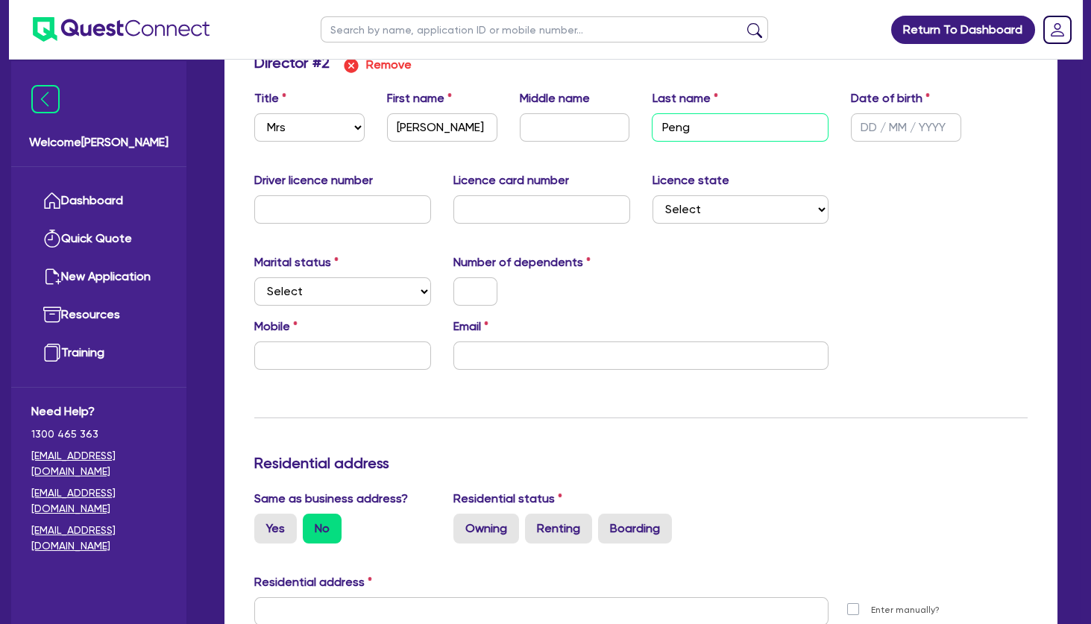
type input "Peng"
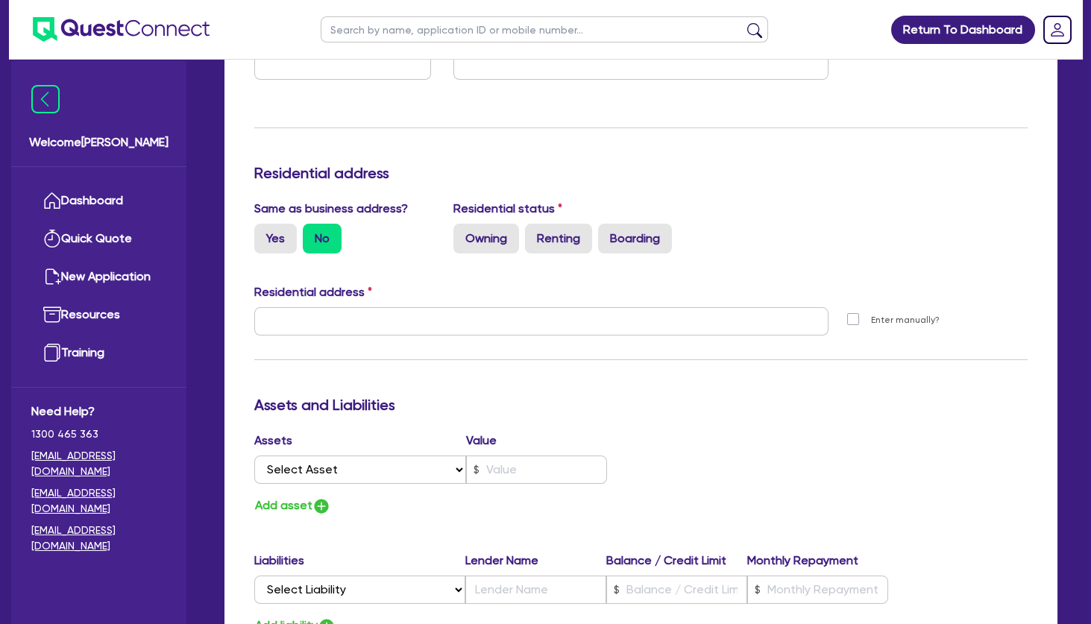
scroll to position [0, 0]
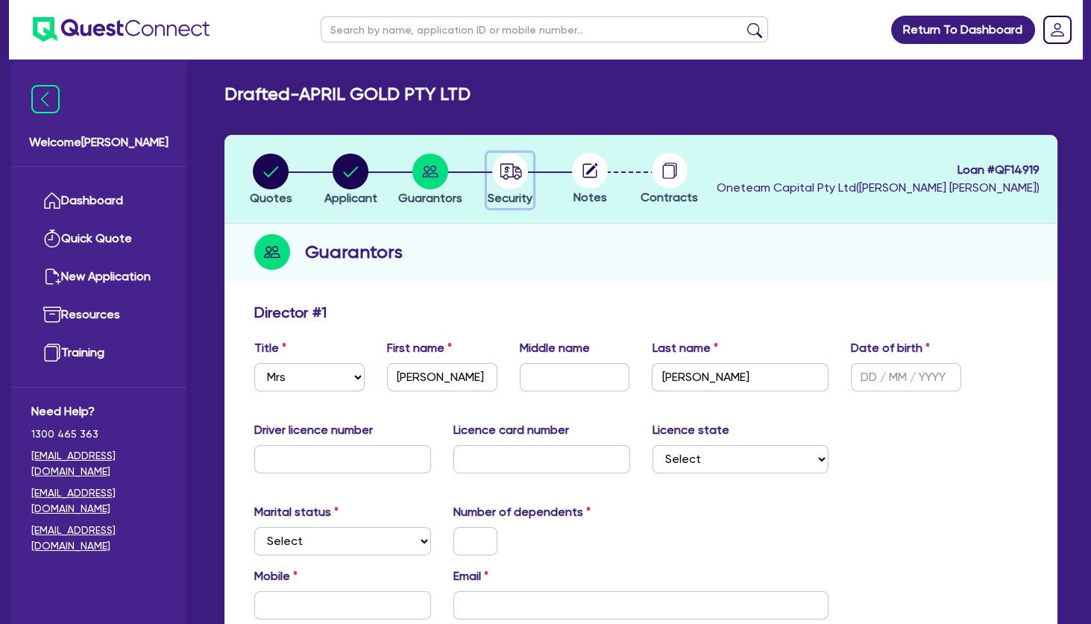
click at [511, 171] on circle "button" at bounding box center [510, 172] width 36 height 36
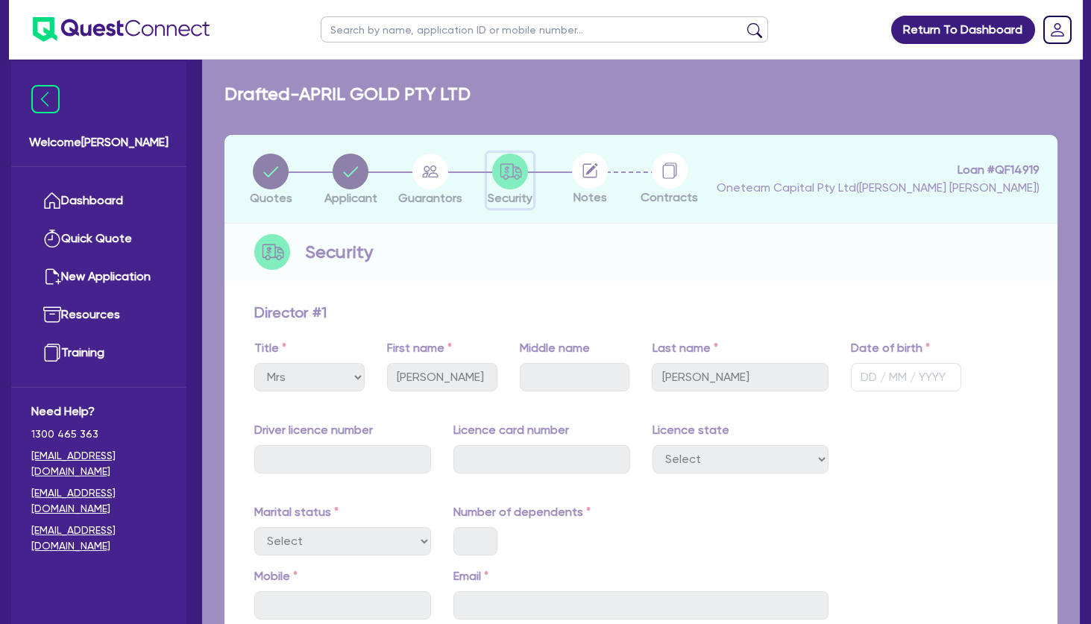
select select "TERTIARY_ASSETS"
select select "BEAUTY_EQUIPMENT"
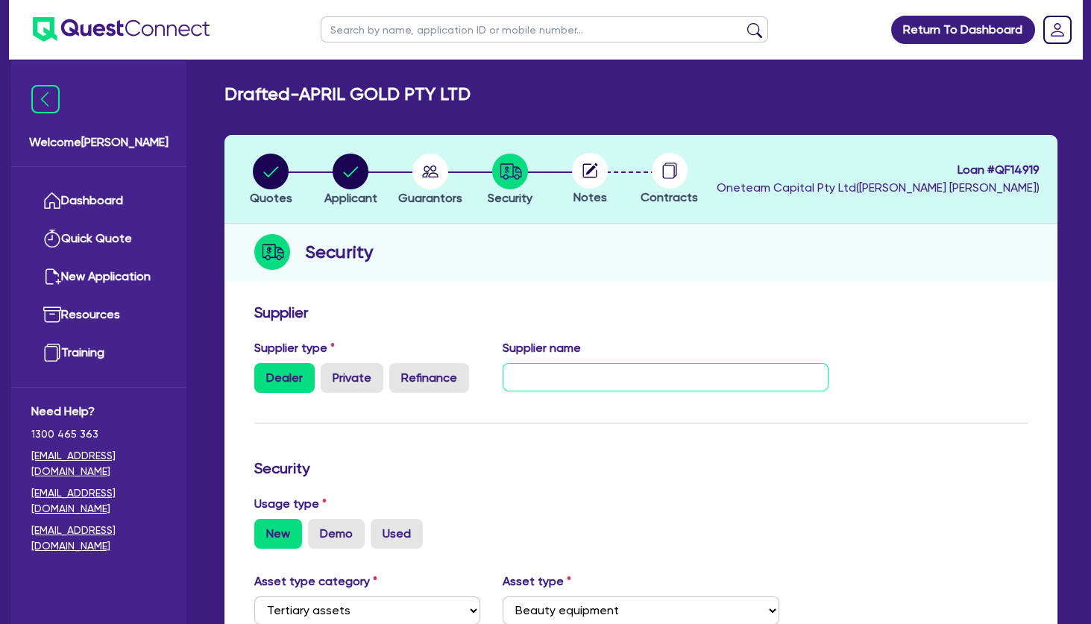
click at [579, 376] on input "text" at bounding box center [666, 377] width 326 height 28
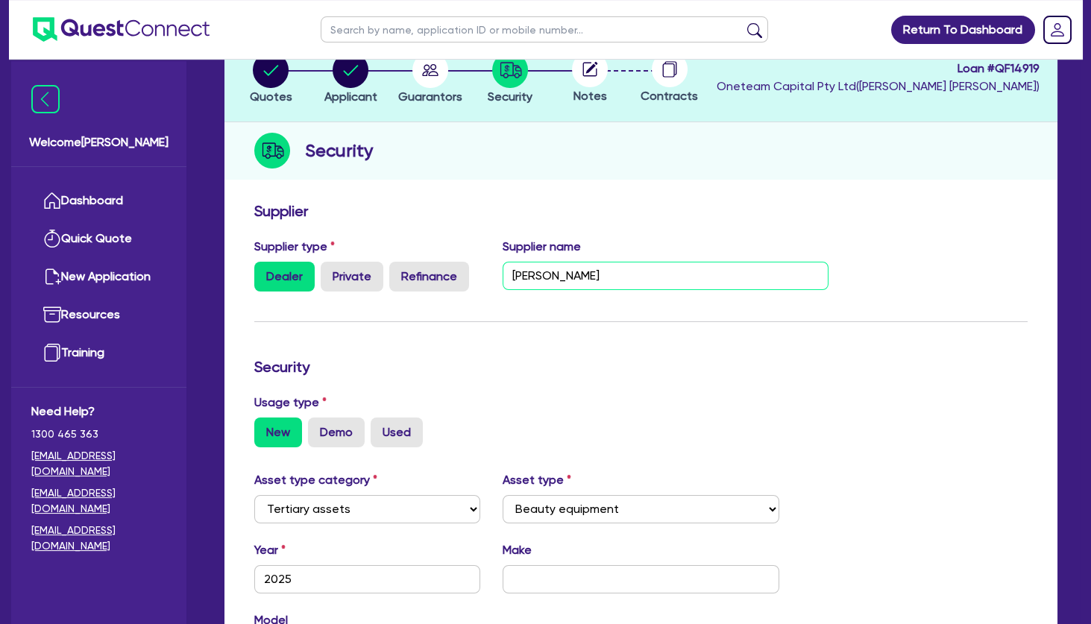
scroll to position [242, 0]
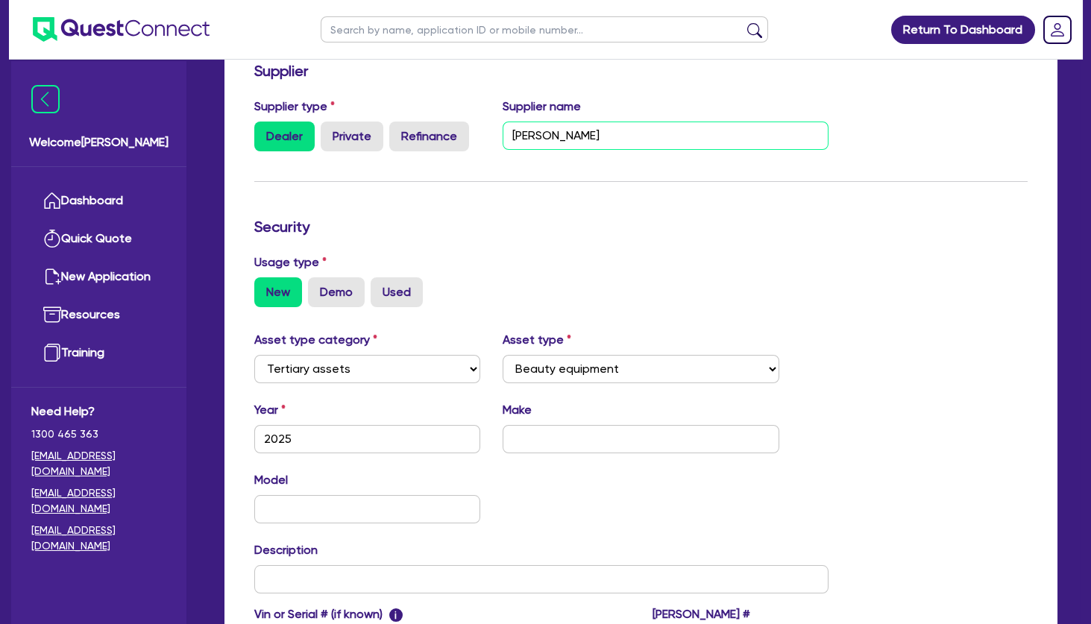
type input "[PERSON_NAME]"
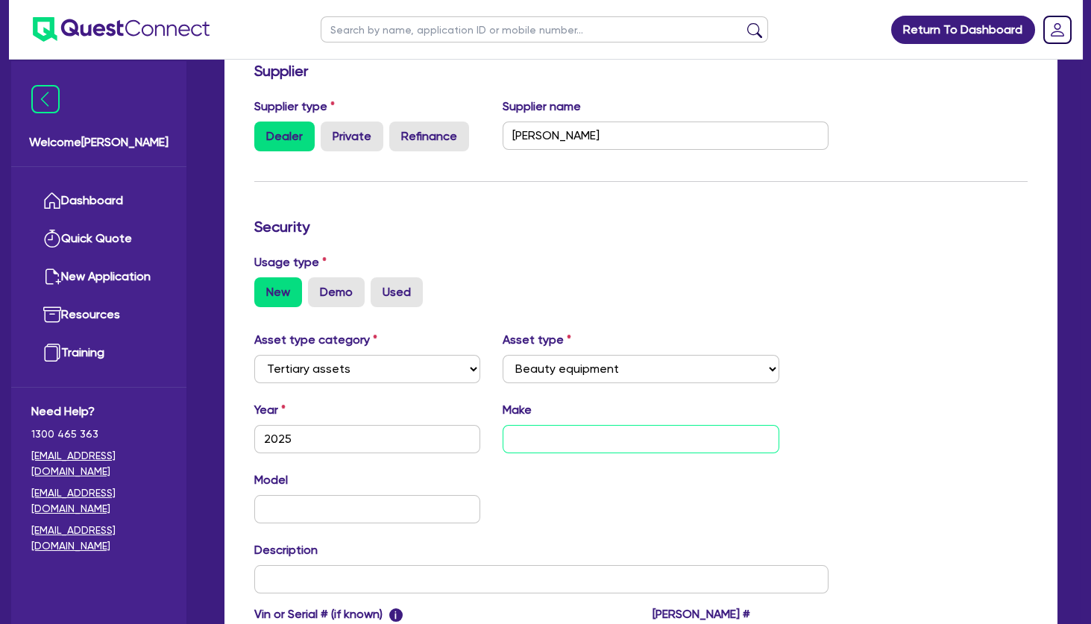
click at [621, 429] on input "text" at bounding box center [641, 439] width 276 height 28
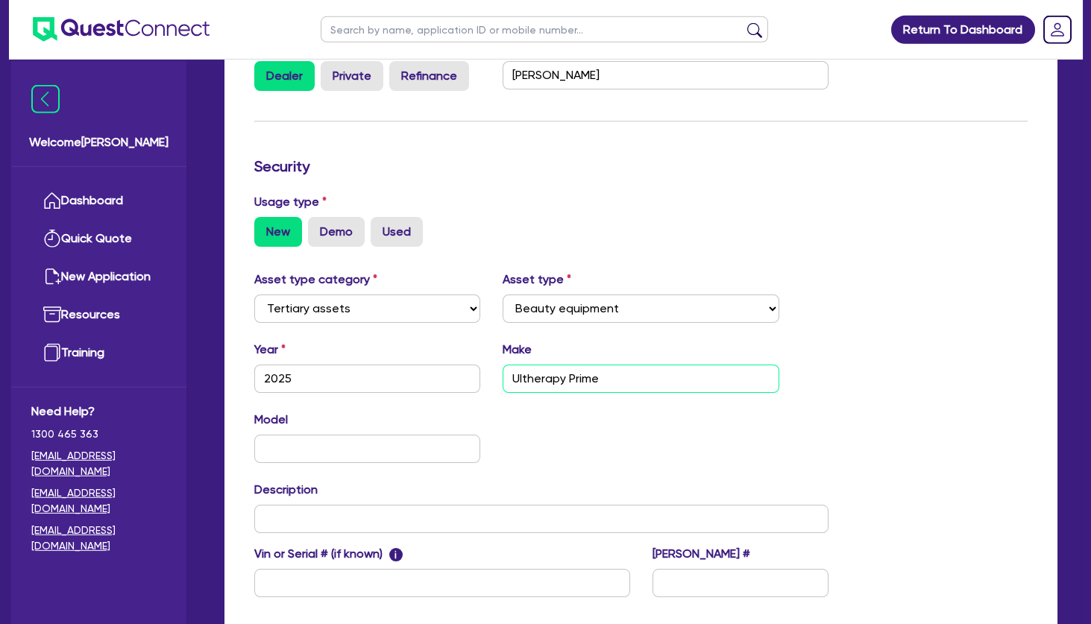
scroll to position [459, 0]
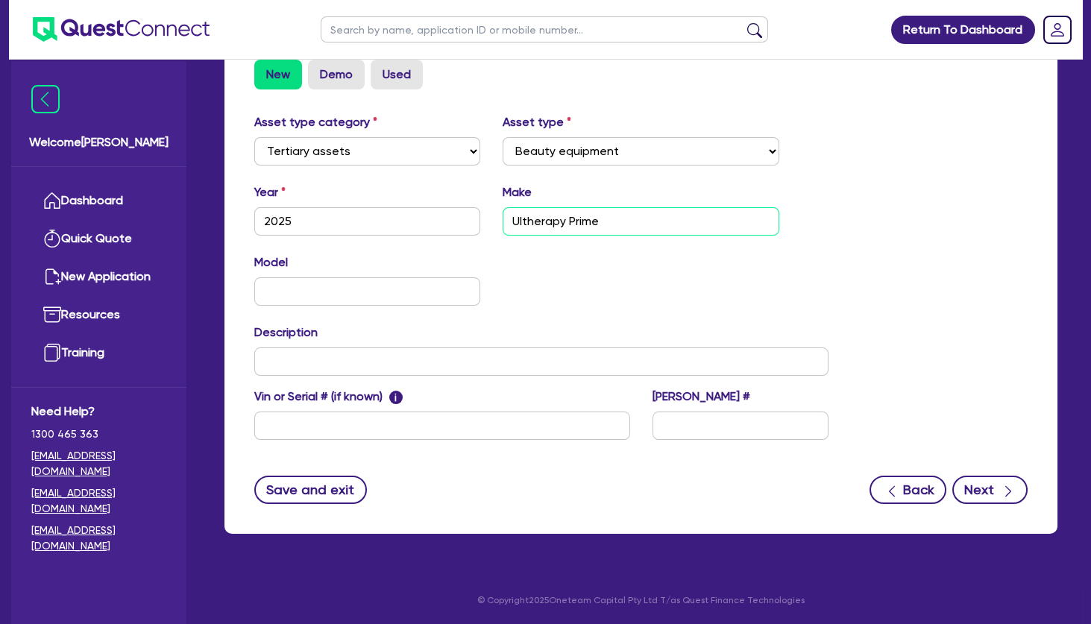
type input "Ultherapy Prime"
click at [980, 479] on button "Next" at bounding box center [989, 490] width 75 height 28
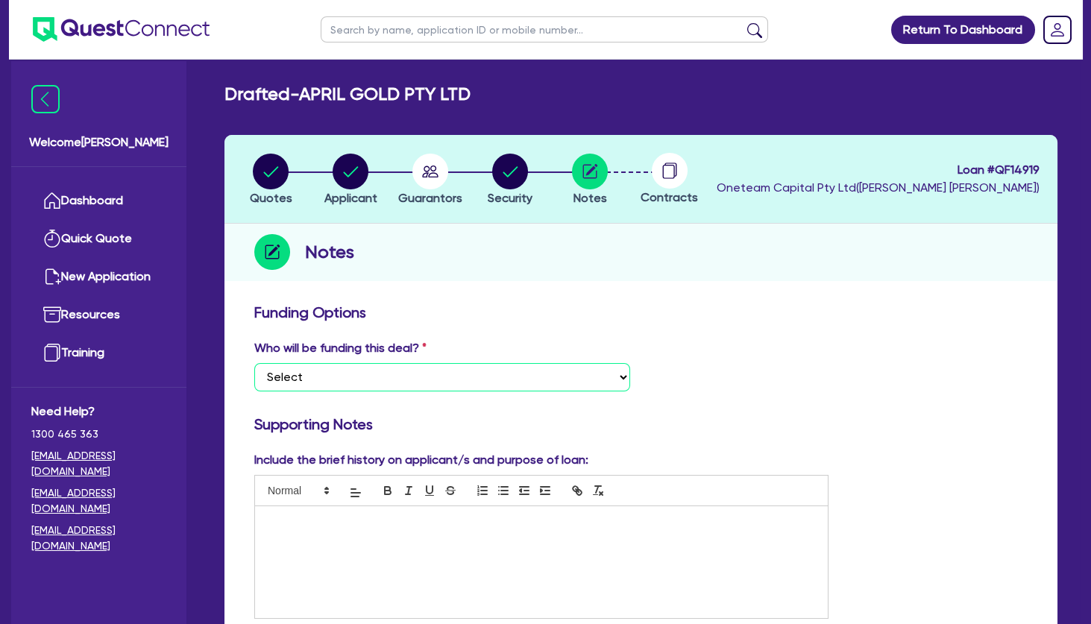
click at [254, 363] on select "Select I want Quest to fund 100% I will fund 100% I will co-fund with Quest Oth…" at bounding box center [442, 377] width 376 height 28
select select "Other"
click option "Other - I am referring this deal in" at bounding box center [0, 0] width 0 height 0
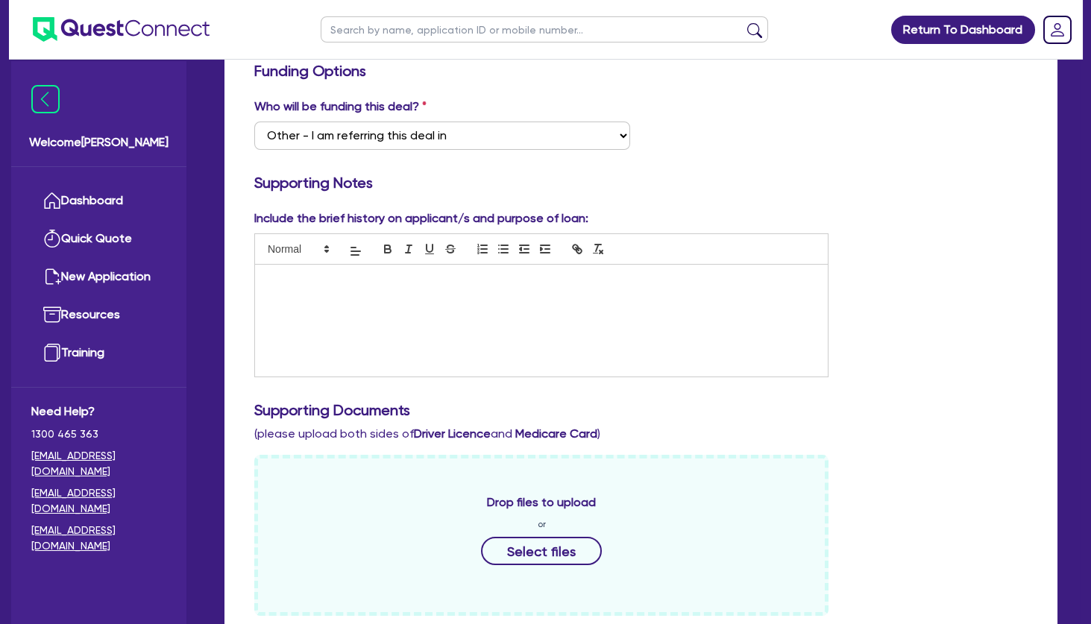
click at [361, 296] on div at bounding box center [541, 321] width 573 height 112
click at [403, 324] on p at bounding box center [541, 321] width 550 height 13
click at [299, 349] on p at bounding box center [541, 349] width 550 height 13
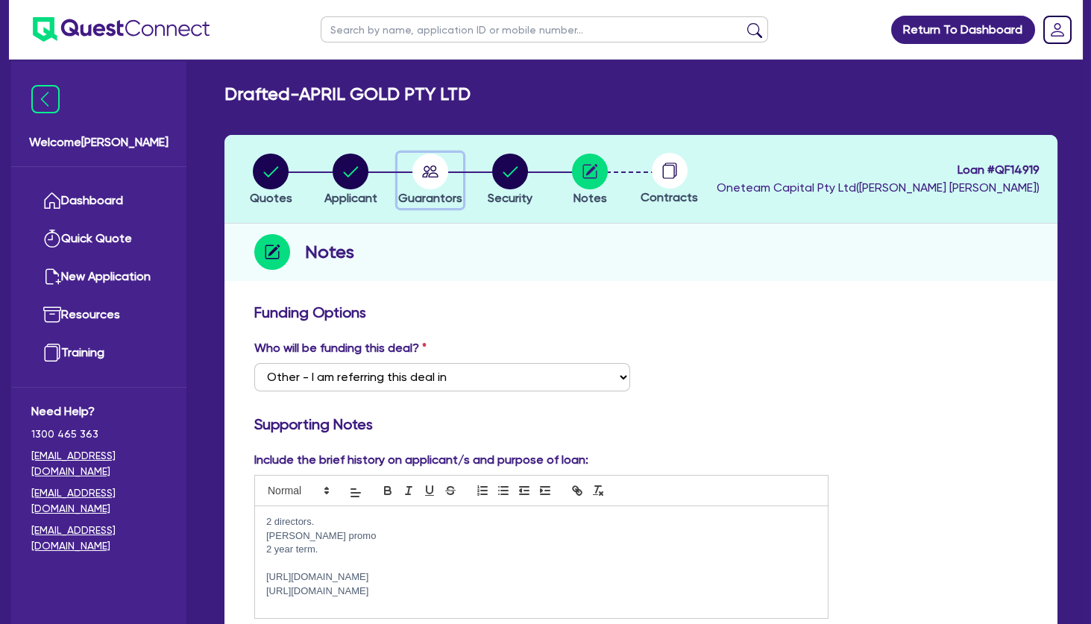
click at [427, 177] on circle "button" at bounding box center [430, 172] width 36 height 36
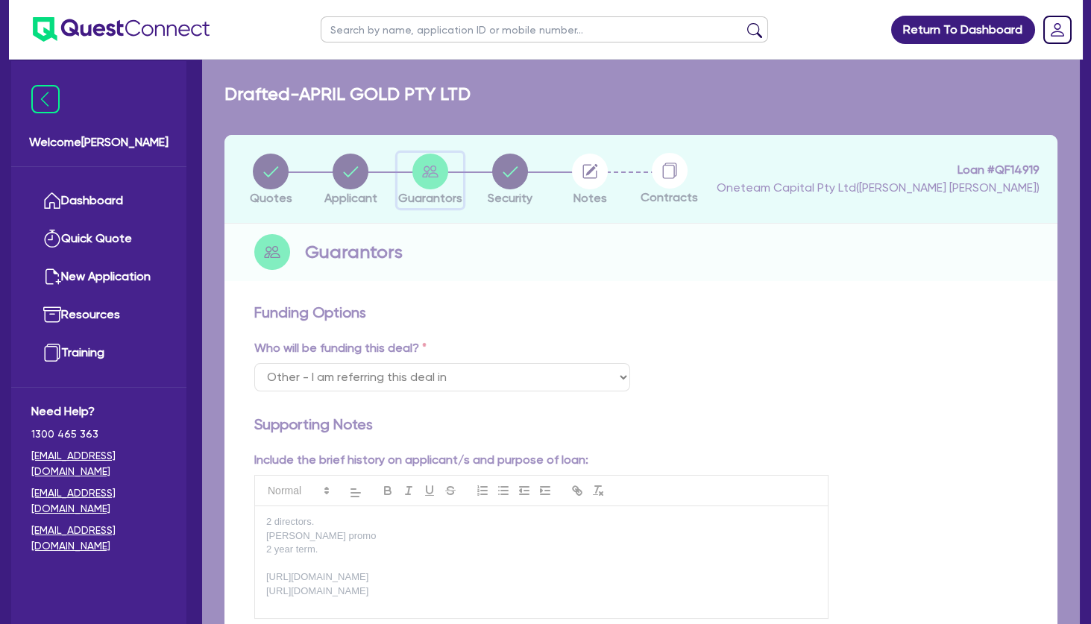
select select "MRS"
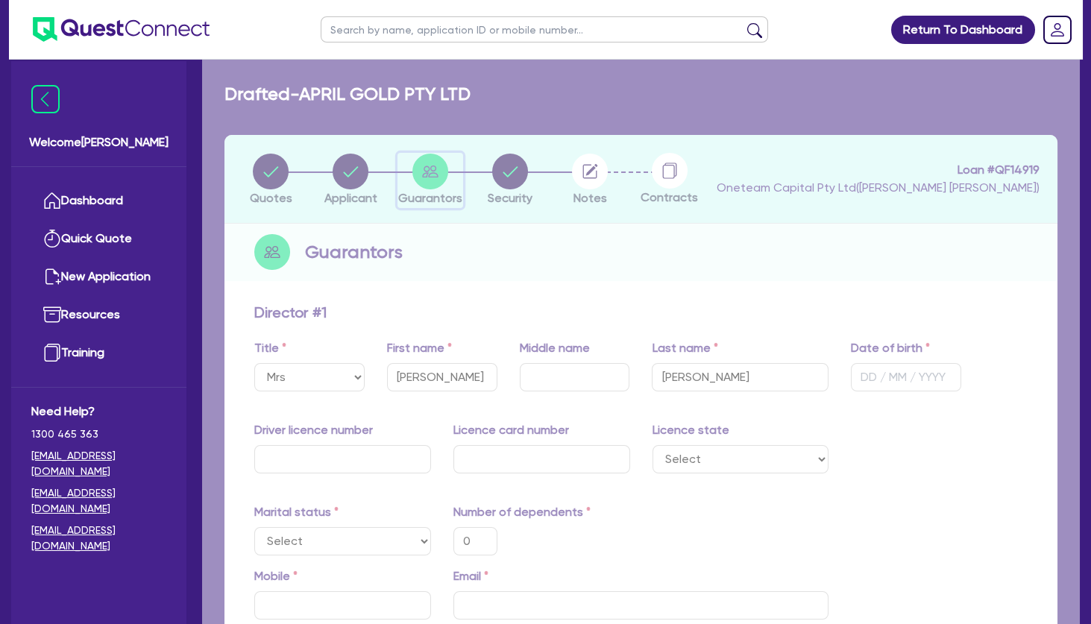
type input "0"
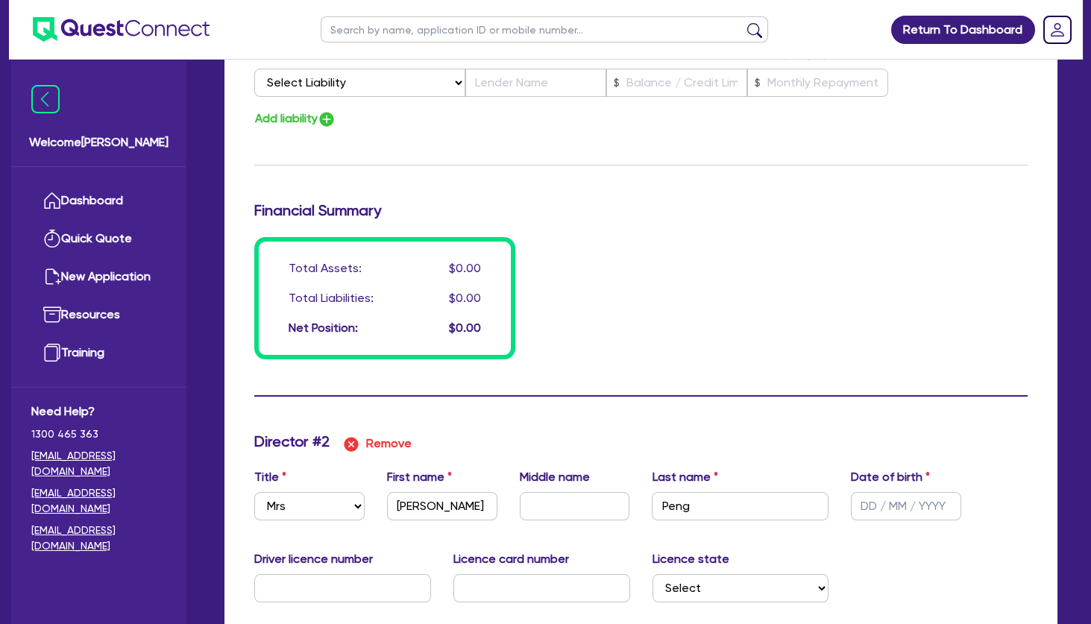
scroll to position [1530, 0]
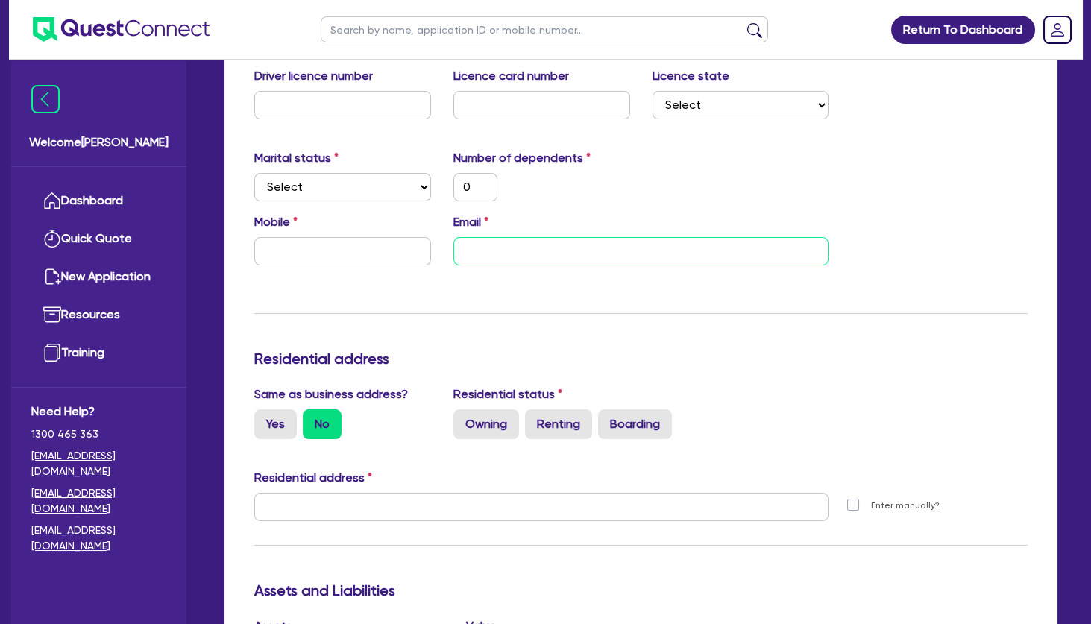
click at [520, 254] on input "email" at bounding box center [641, 251] width 376 height 28
paste input "[EMAIL_ADDRESS][DOMAIN_NAME]"
type input "0"
type input "[EMAIL_ADDRESS][DOMAIN_NAME]"
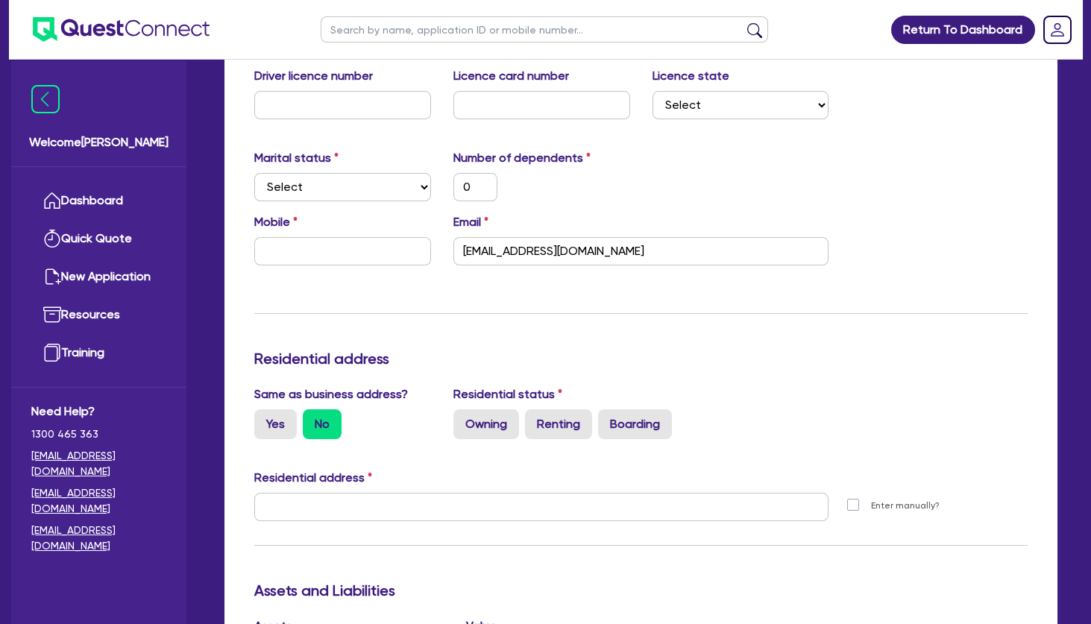
click at [518, 295] on div "Update residential status for Director #2 Boarding is only acceptable when the …" at bounding box center [640, 500] width 773 height 1103
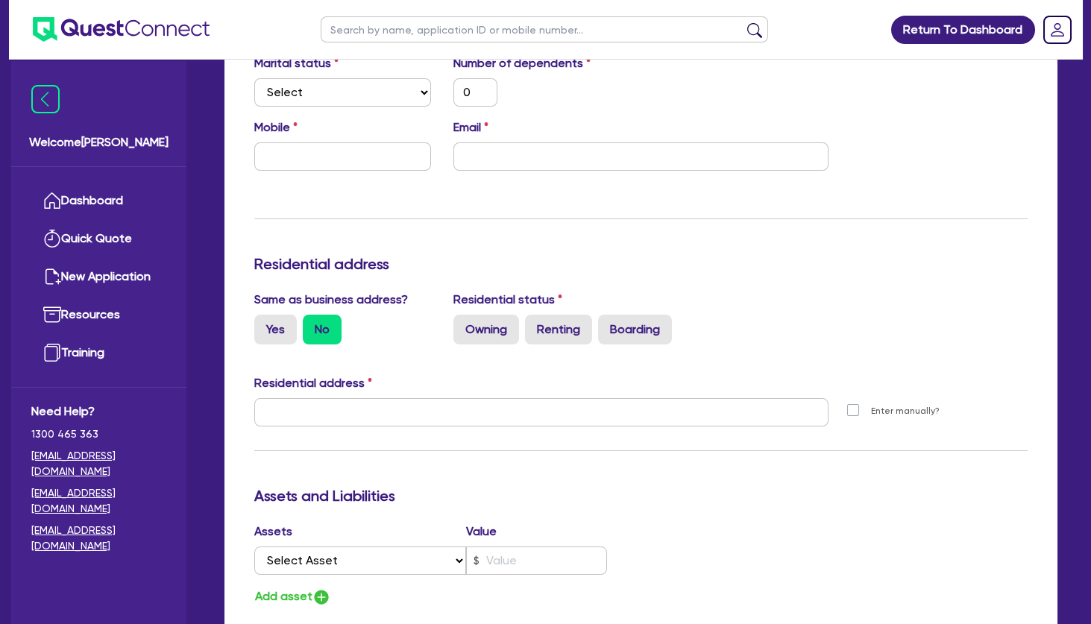
scroll to position [403, 0]
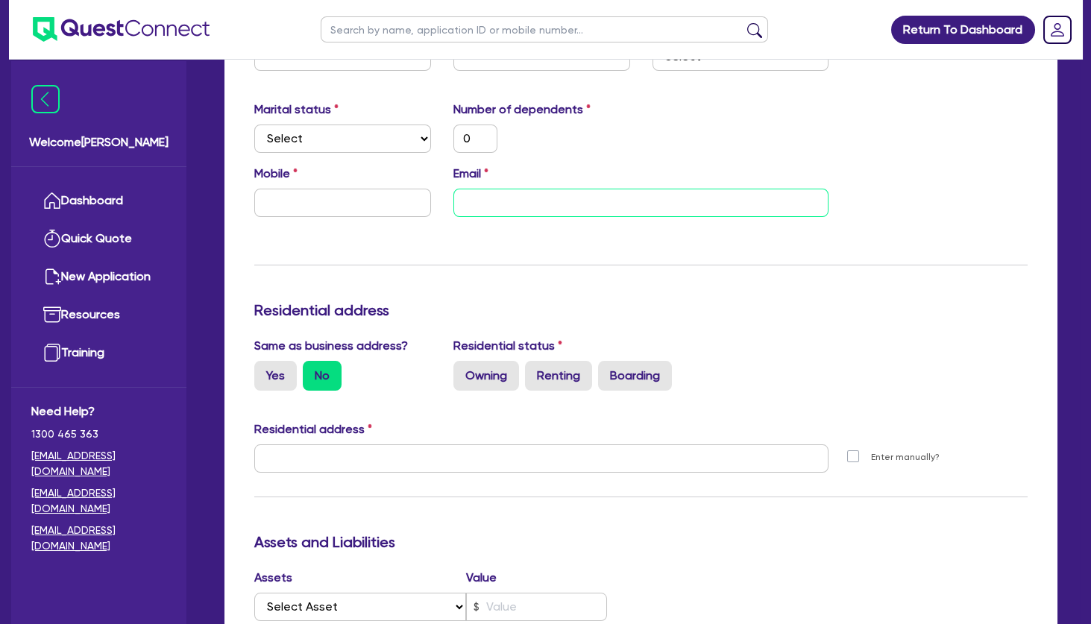
click at [488, 204] on input "email" at bounding box center [641, 203] width 376 height 28
paste input "[EMAIL_ADDRESS][DOMAIN_NAME]"
type input "0"
type input "[EMAIL_ADDRESS][DOMAIN_NAME]"
type input "0"
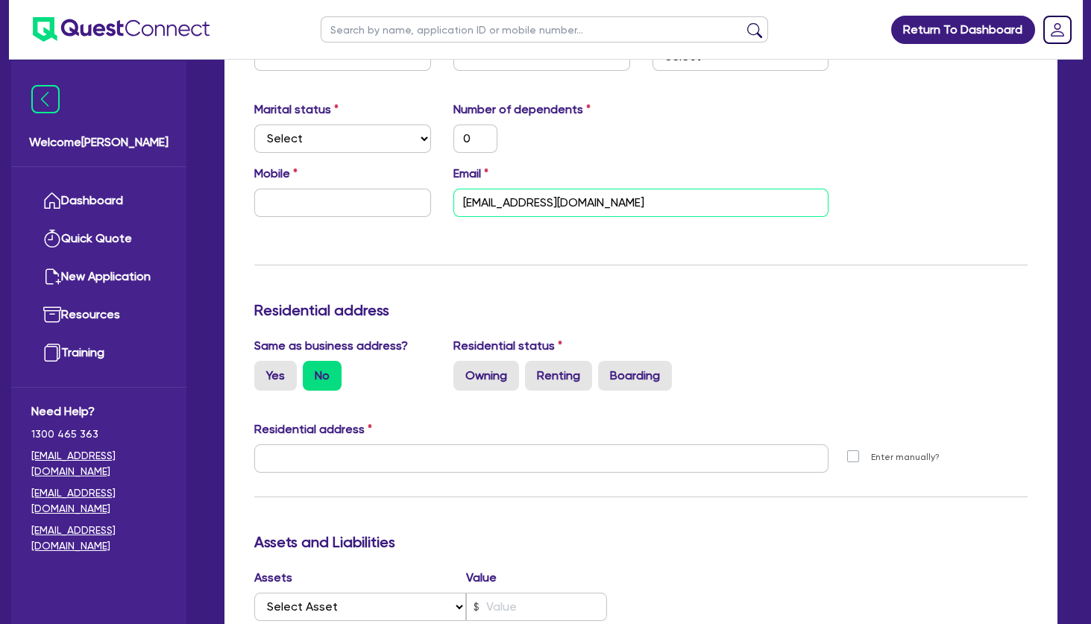
type input "[EMAIL_ADDRESS][DOMAIN_NAME]"
type input "0"
click at [318, 205] on input "text" at bounding box center [342, 203] width 177 height 28
paste input "0450 500 512"
type input "0"
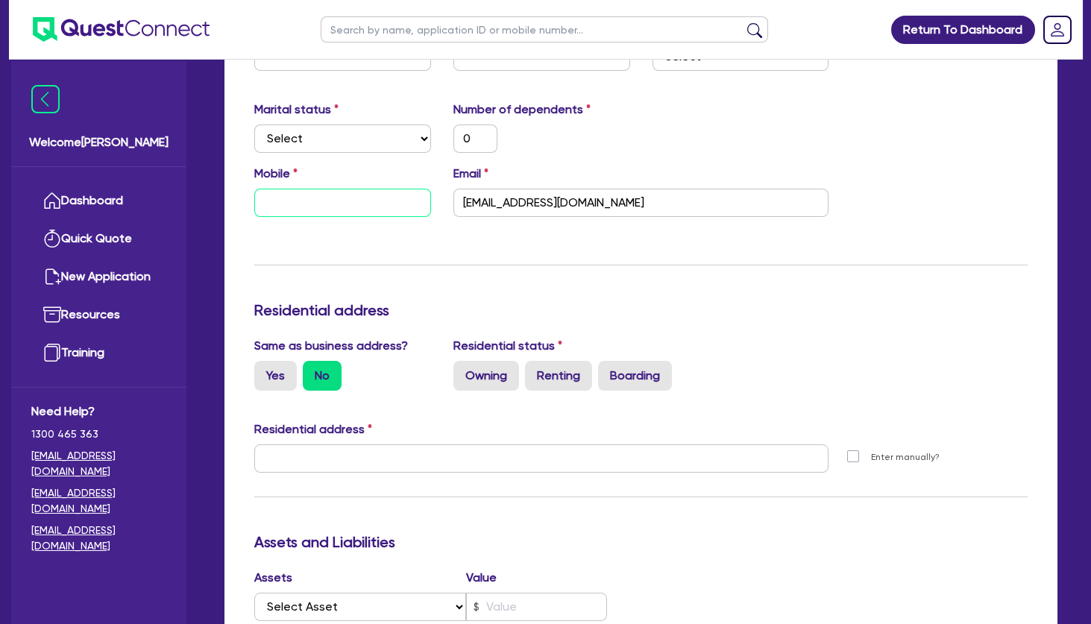
type input "0450 500 512"
type input "0"
type input "0450 500 512"
click at [339, 240] on div "Update residential status for Director #1 Boarding is only acceptable when the …" at bounding box center [640, 452] width 773 height 1103
click at [498, 372] on label "Owning" at bounding box center [486, 376] width 66 height 30
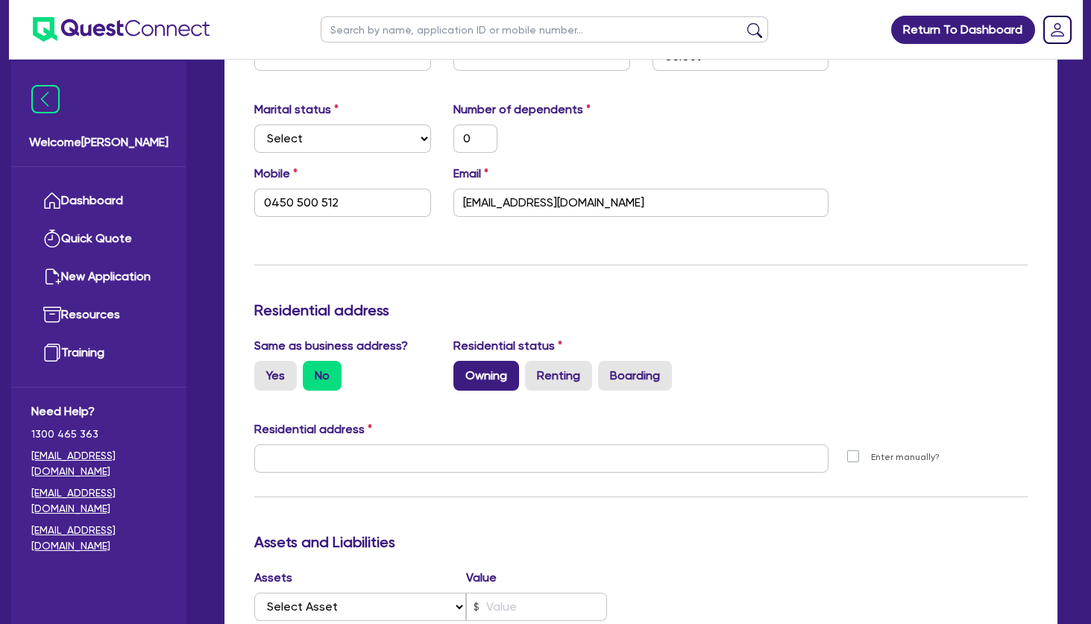
click at [463, 371] on input "Owning" at bounding box center [458, 366] width 10 height 10
radio input "true"
type input "0"
type input "0450 500 512"
type input "0"
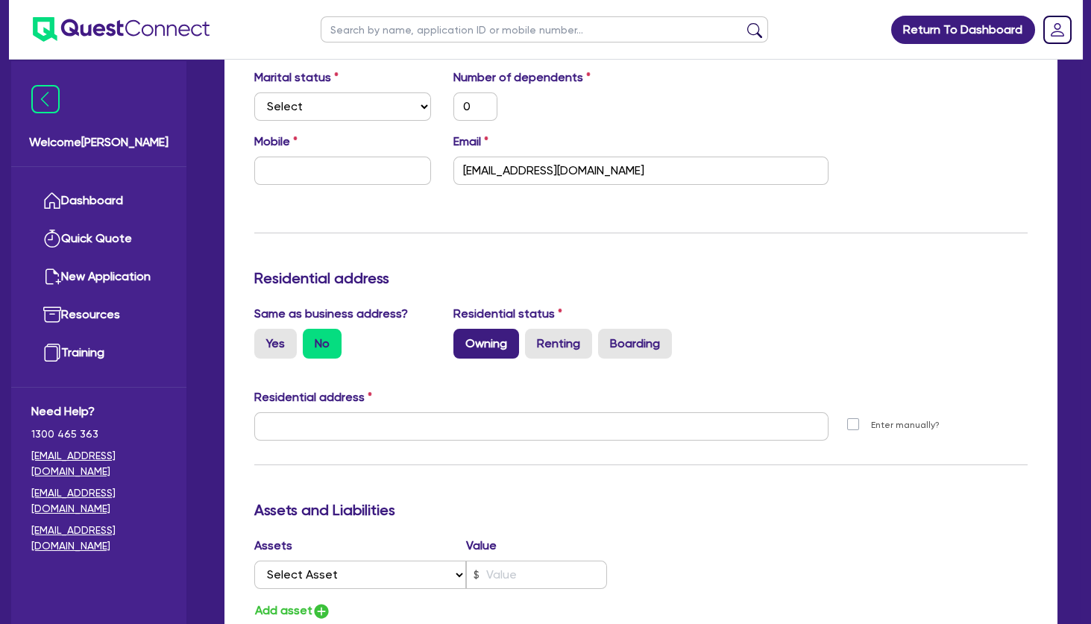
click at [482, 345] on label "Owning" at bounding box center [486, 344] width 66 height 30
click at [463, 339] on input "Owning" at bounding box center [458, 334] width 10 height 10
radio input "true"
type input "0"
type input "0450500512"
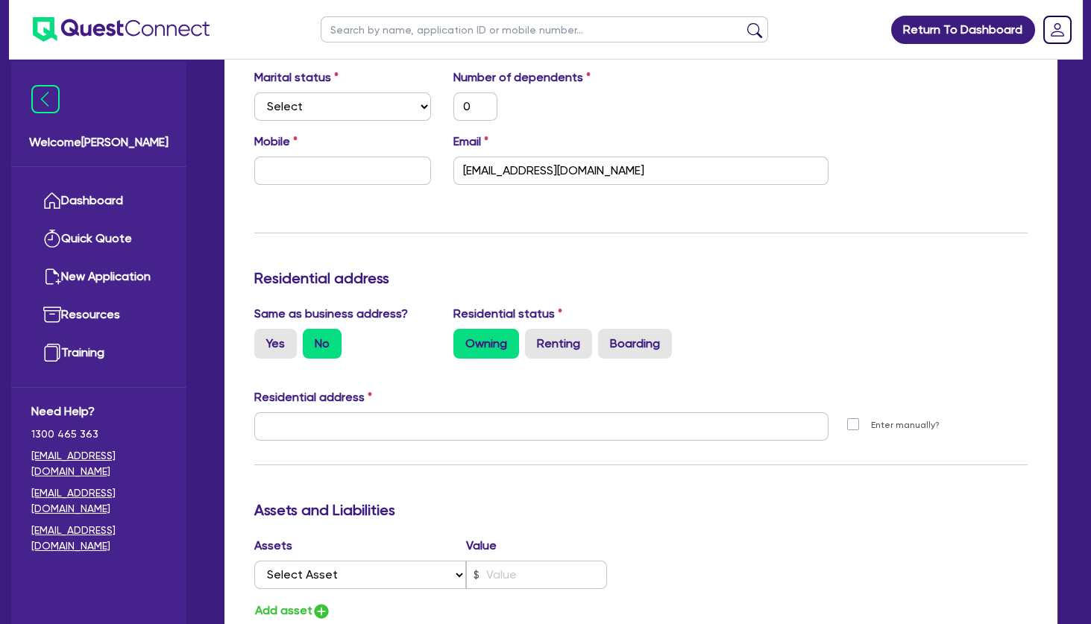
type input "0"
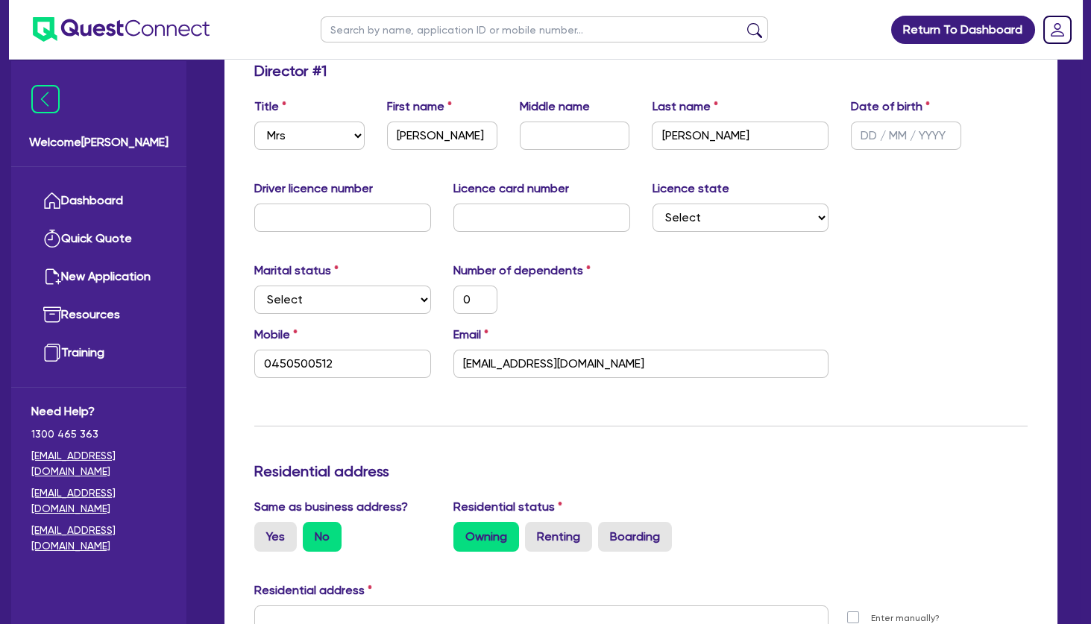
scroll to position [0, 0]
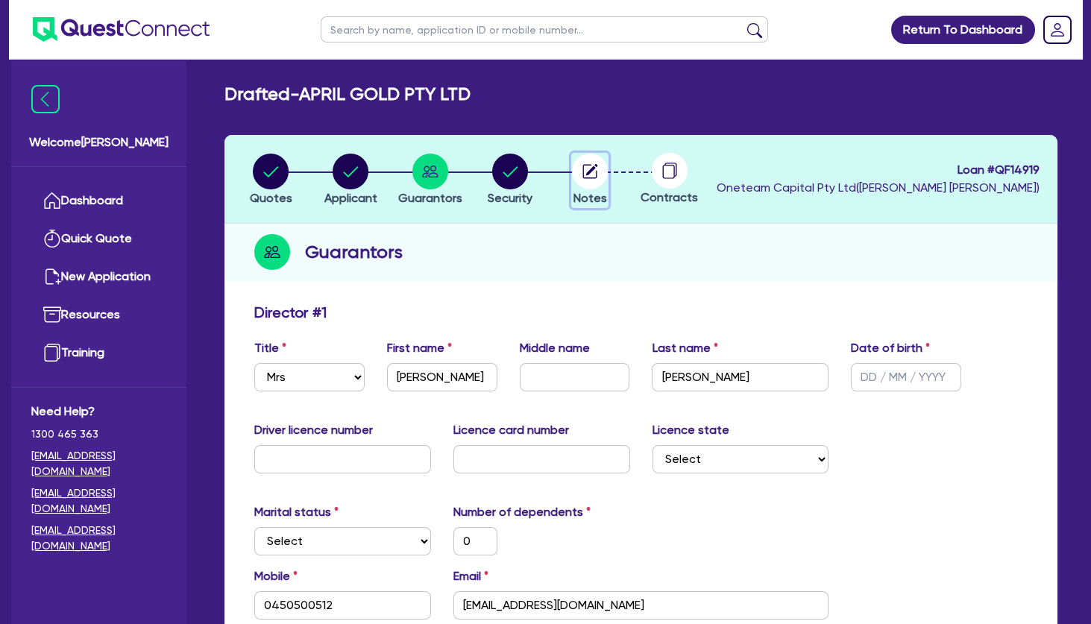
click at [589, 176] on circle "button" at bounding box center [590, 172] width 36 height 36
type input "0"
type input "0450 500 512"
select select "Other"
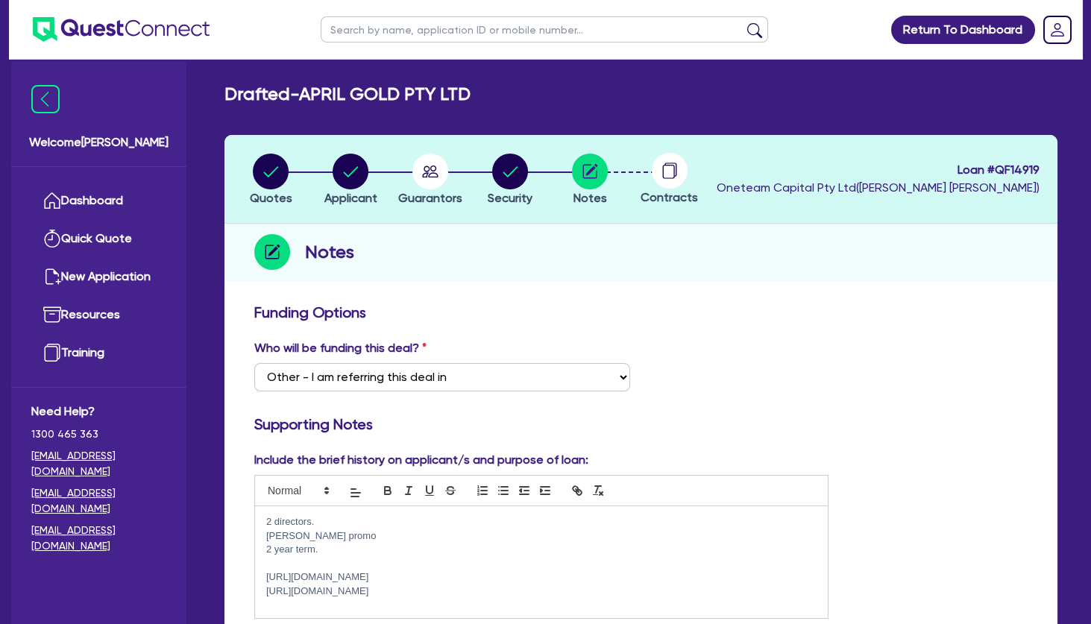
drag, startPoint x: 502, startPoint y: 84, endPoint x: 320, endPoint y: 88, distance: 182.0
click at [310, 90] on div "Drafted - APRIL GOLD PTY LTD" at bounding box center [640, 95] width 855 height 22
copy h2 "APRIL GOLD PTY LTD"
drag, startPoint x: 1040, startPoint y: 165, endPoint x: 998, endPoint y: 164, distance: 41.8
click at [998, 164] on header "Quotes Applicant [GEOGRAPHIC_DATA] Security Notes Contracts Loan # QF14919 Onet…" at bounding box center [640, 179] width 833 height 89
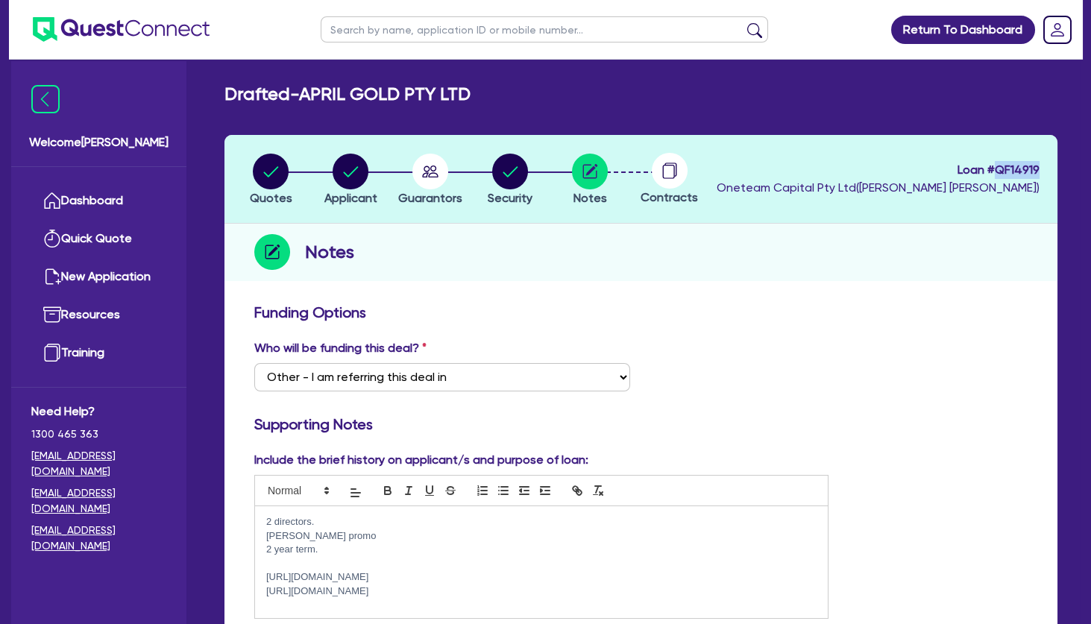
copy span "QF14919"
click at [805, 271] on div "Notes" at bounding box center [640, 252] width 833 height 57
click at [435, 171] on circle "button" at bounding box center [430, 172] width 36 height 36
select select "MRS"
